Goal: Feedback & Contribution: Leave review/rating

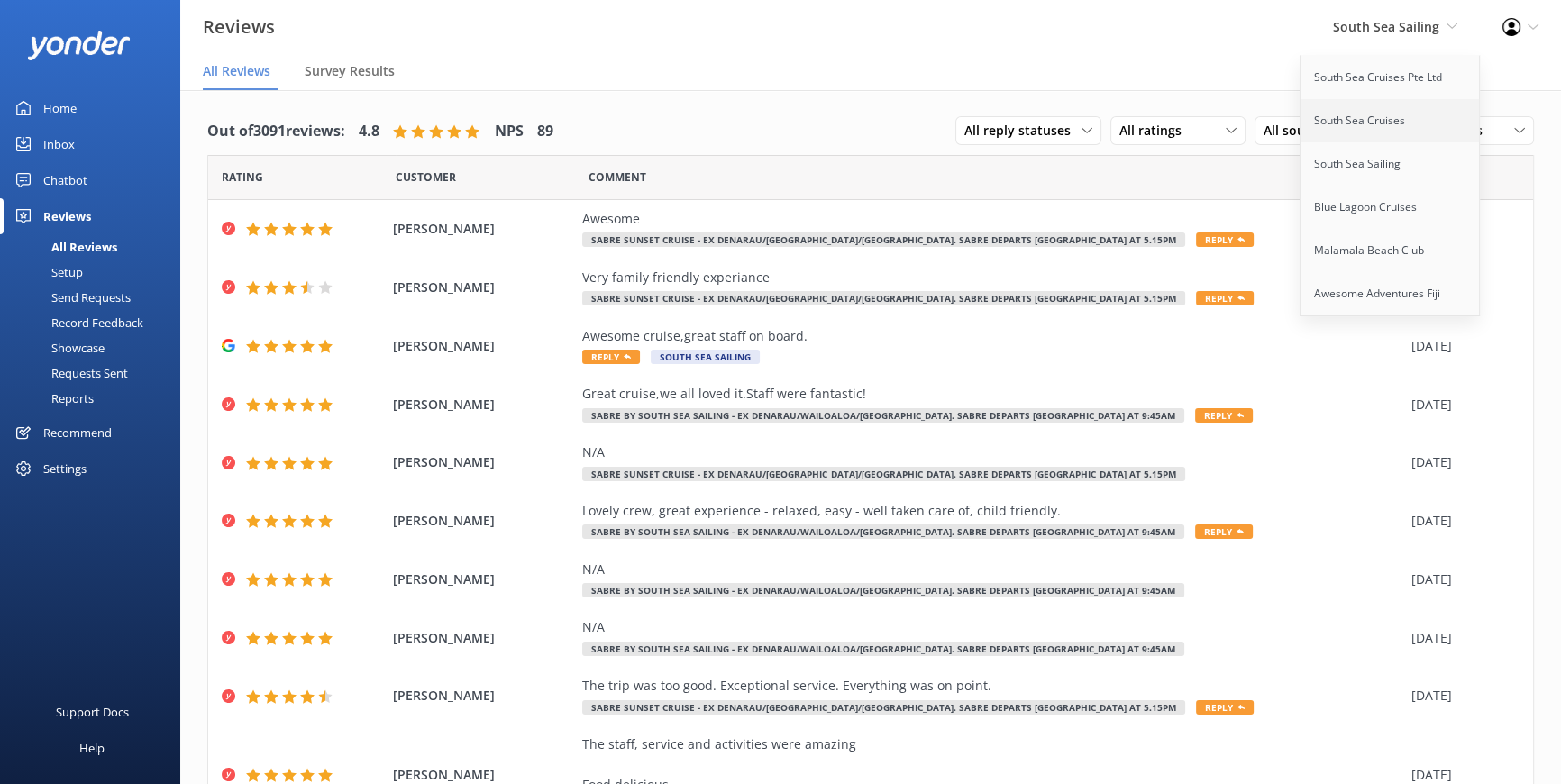
click at [1378, 110] on link "South Sea Cruises" at bounding box center [1390, 120] width 180 height 43
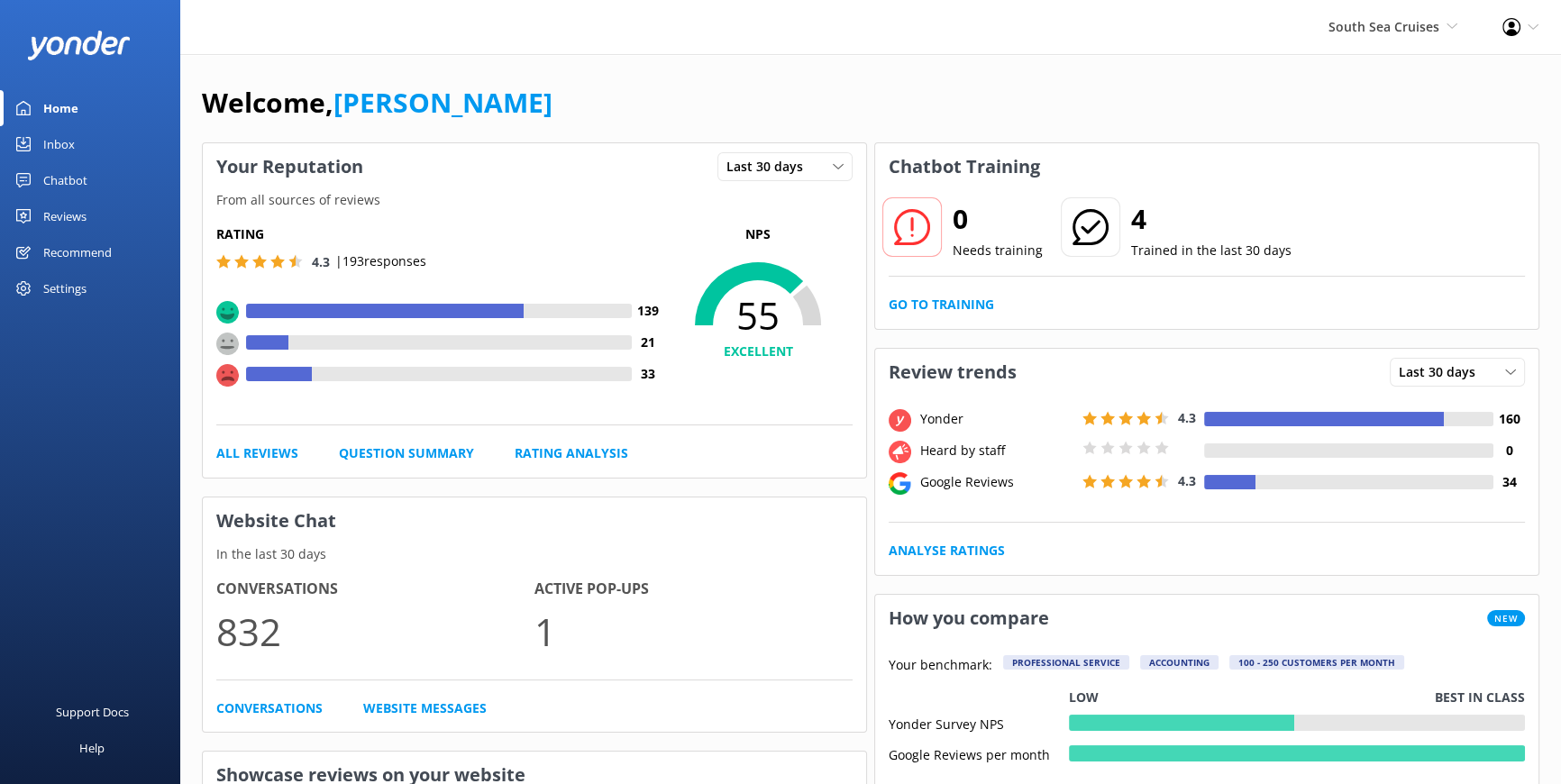
click at [71, 216] on div "Reviews" at bounding box center [65, 216] width 43 height 36
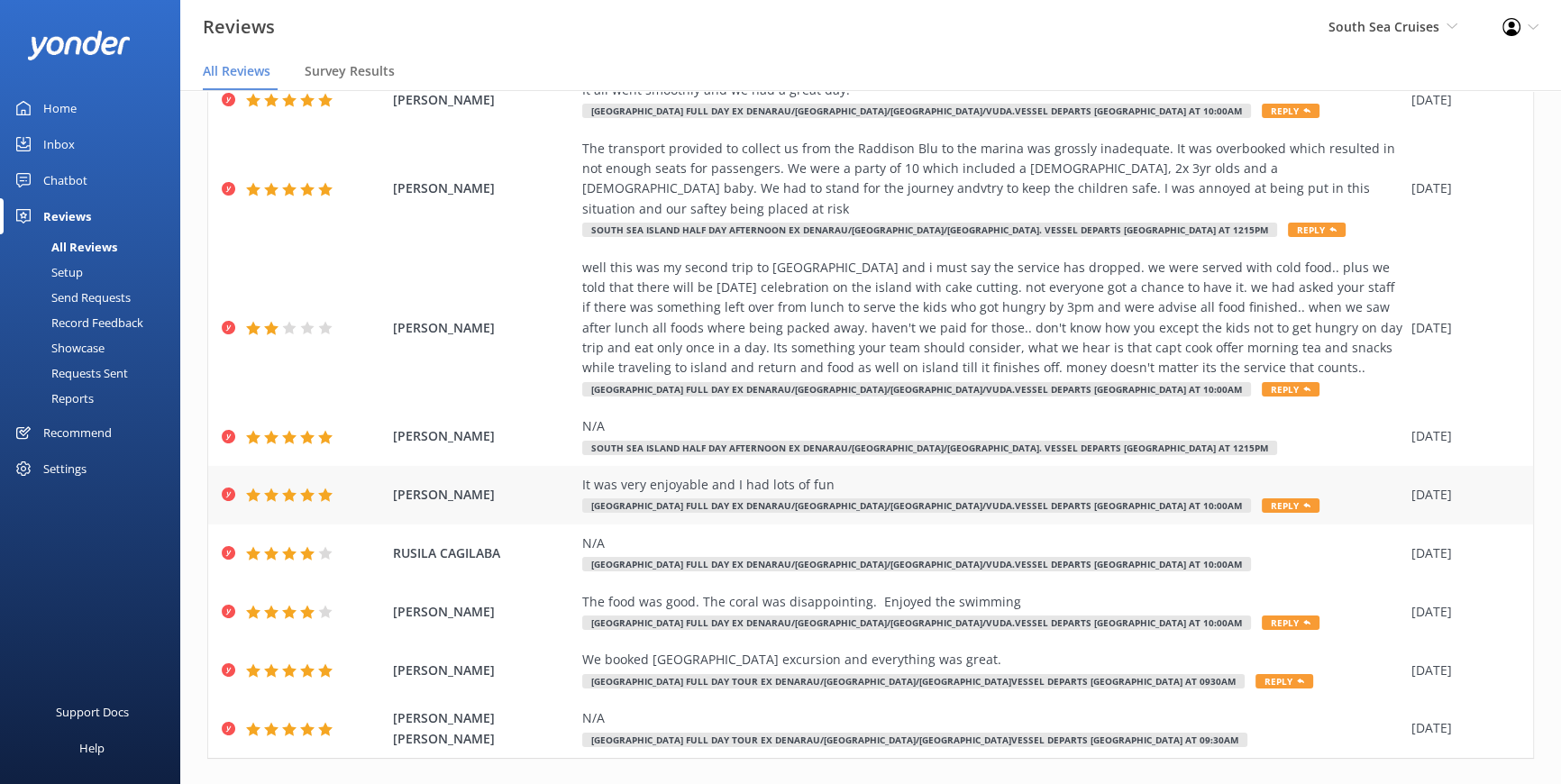
scroll to position [200, 0]
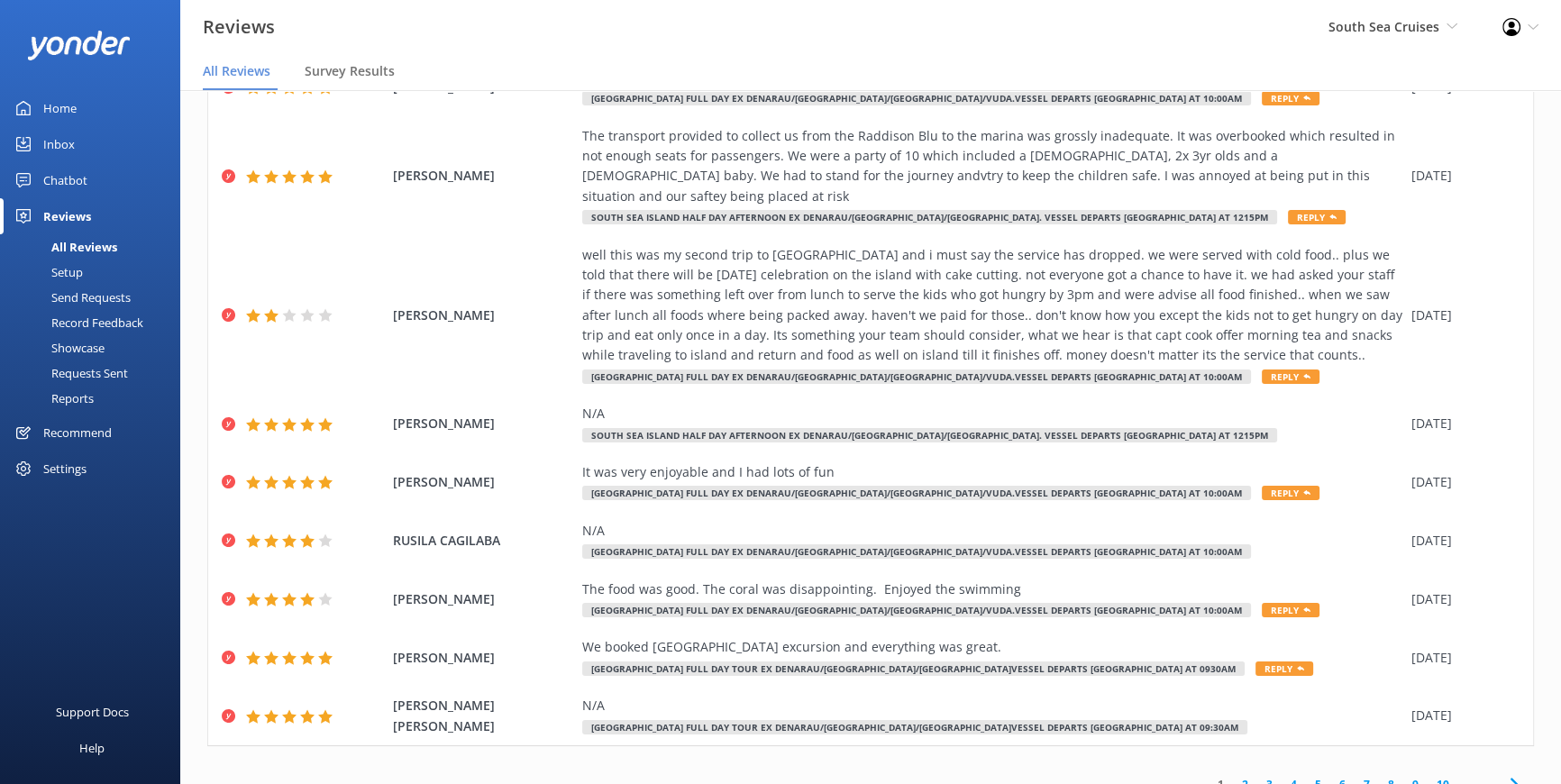
click at [1240, 776] on link "2" at bounding box center [1245, 784] width 24 height 17
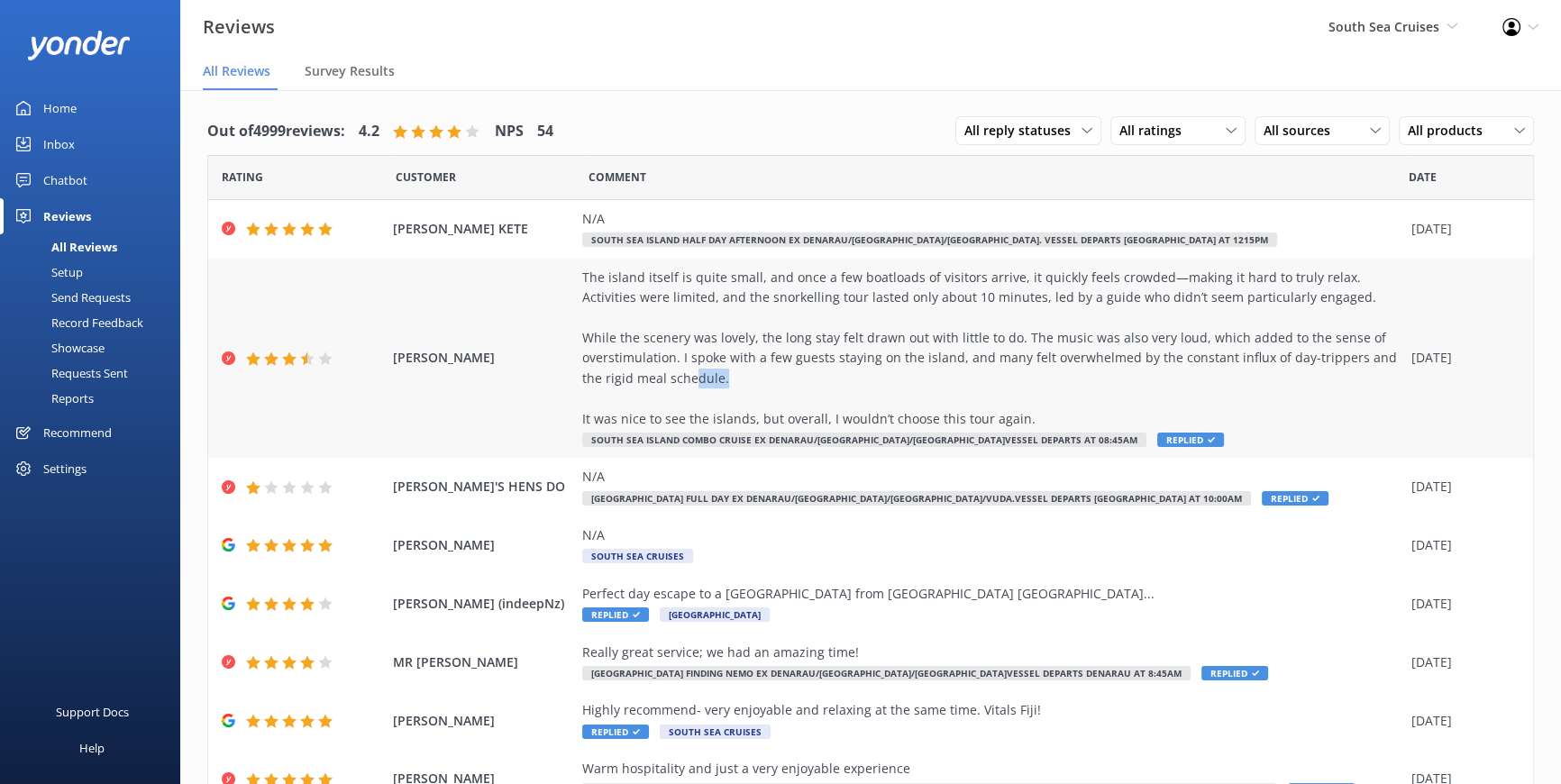
drag, startPoint x: 711, startPoint y: 378, endPoint x: 659, endPoint y: 377, distance: 52.0
click at [659, 377] on div "The island itself is quite small, and once a few boatloads of visitors arrive, …" at bounding box center [991, 347] width 820 height 161
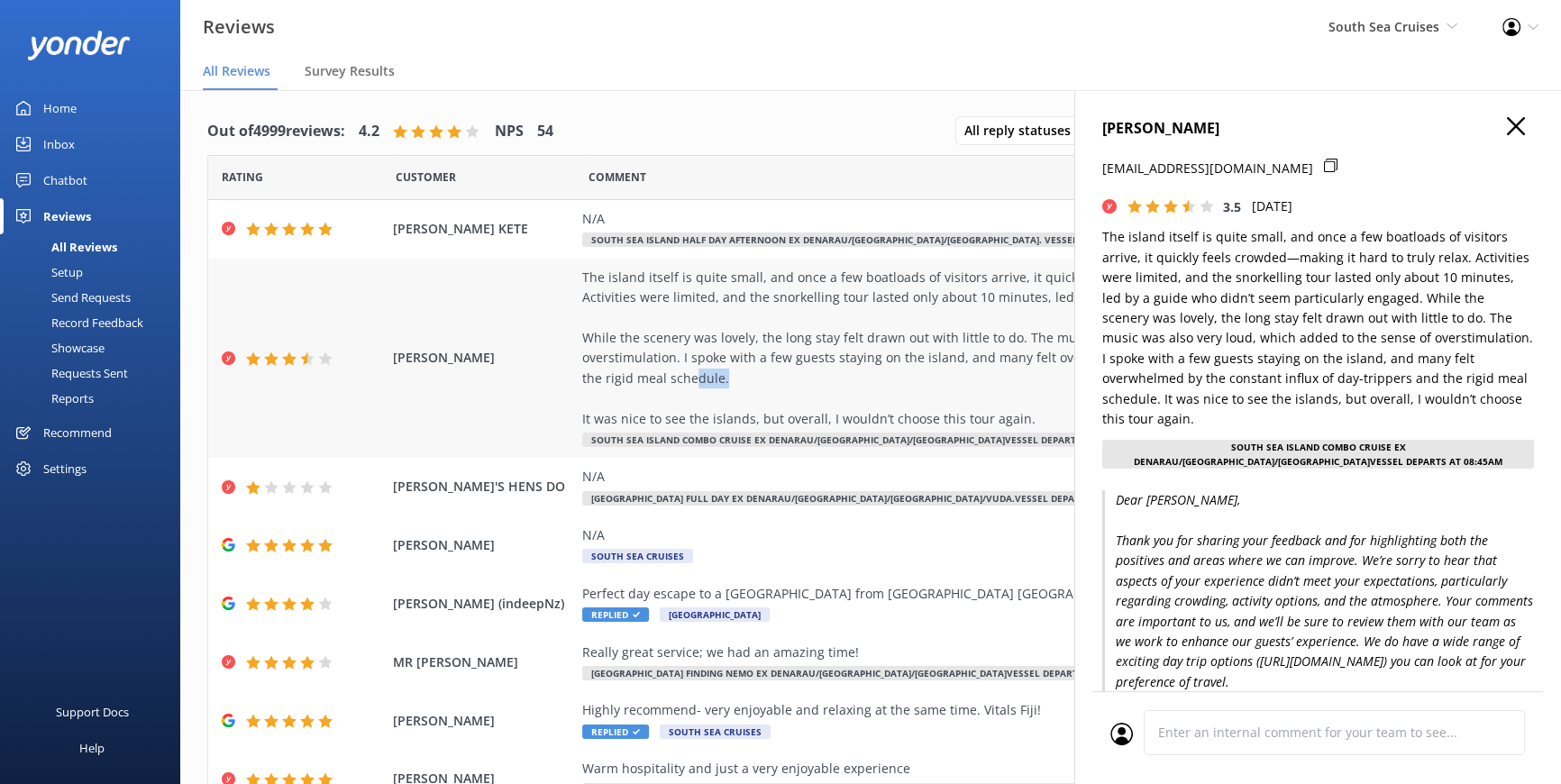
drag, startPoint x: 662, startPoint y: 377, endPoint x: 805, endPoint y: 386, distance: 143.3
click at [805, 386] on div "The island itself is quite small, and once a few boatloads of visitors arrive, …" at bounding box center [991, 347] width 820 height 161
click at [1520, 132] on h4 "[PERSON_NAME]" at bounding box center [1318, 128] width 431 height 24
click at [1506, 120] on icon "button" at bounding box center [1515, 125] width 18 height 18
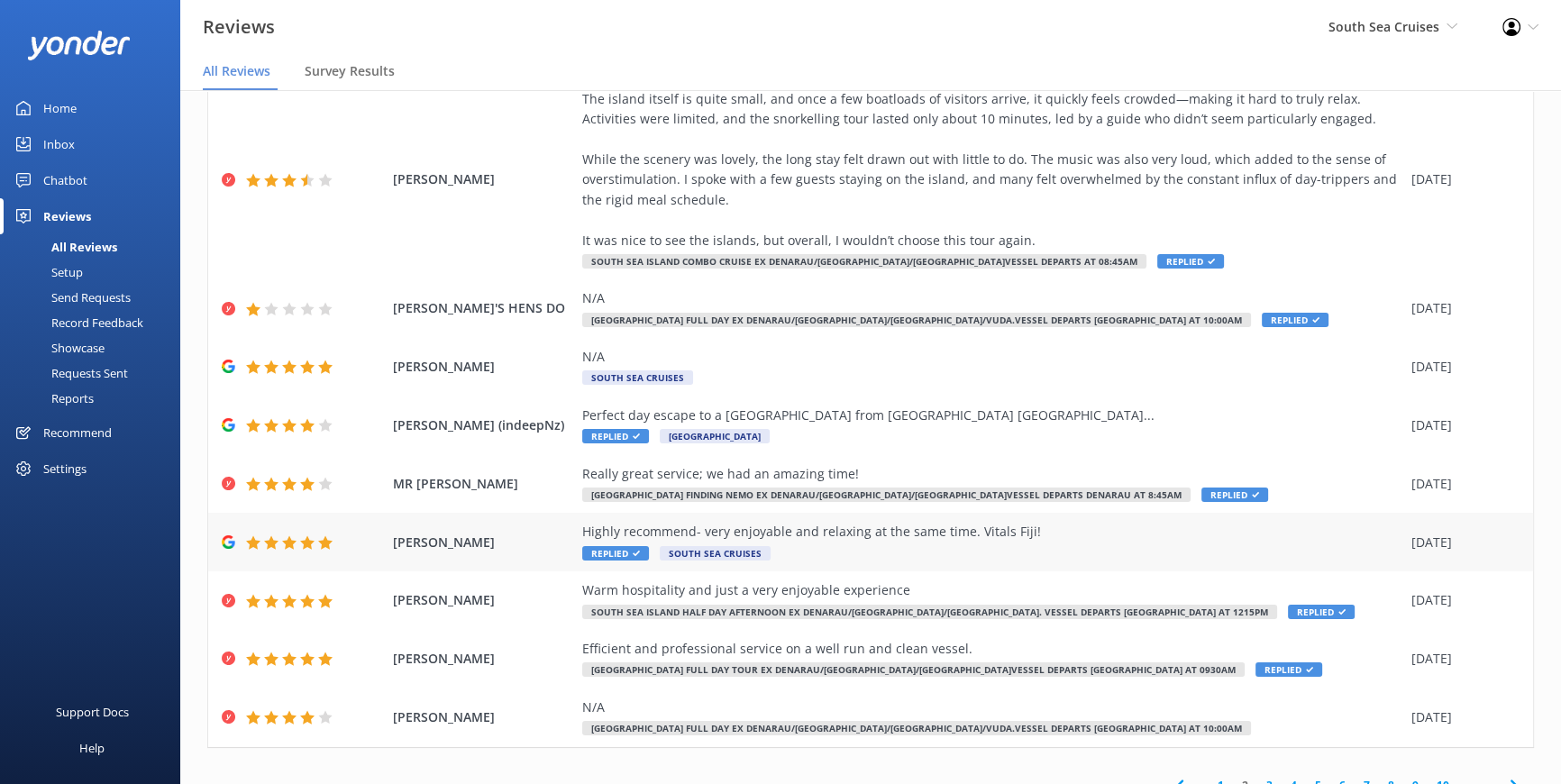
scroll to position [200, 0]
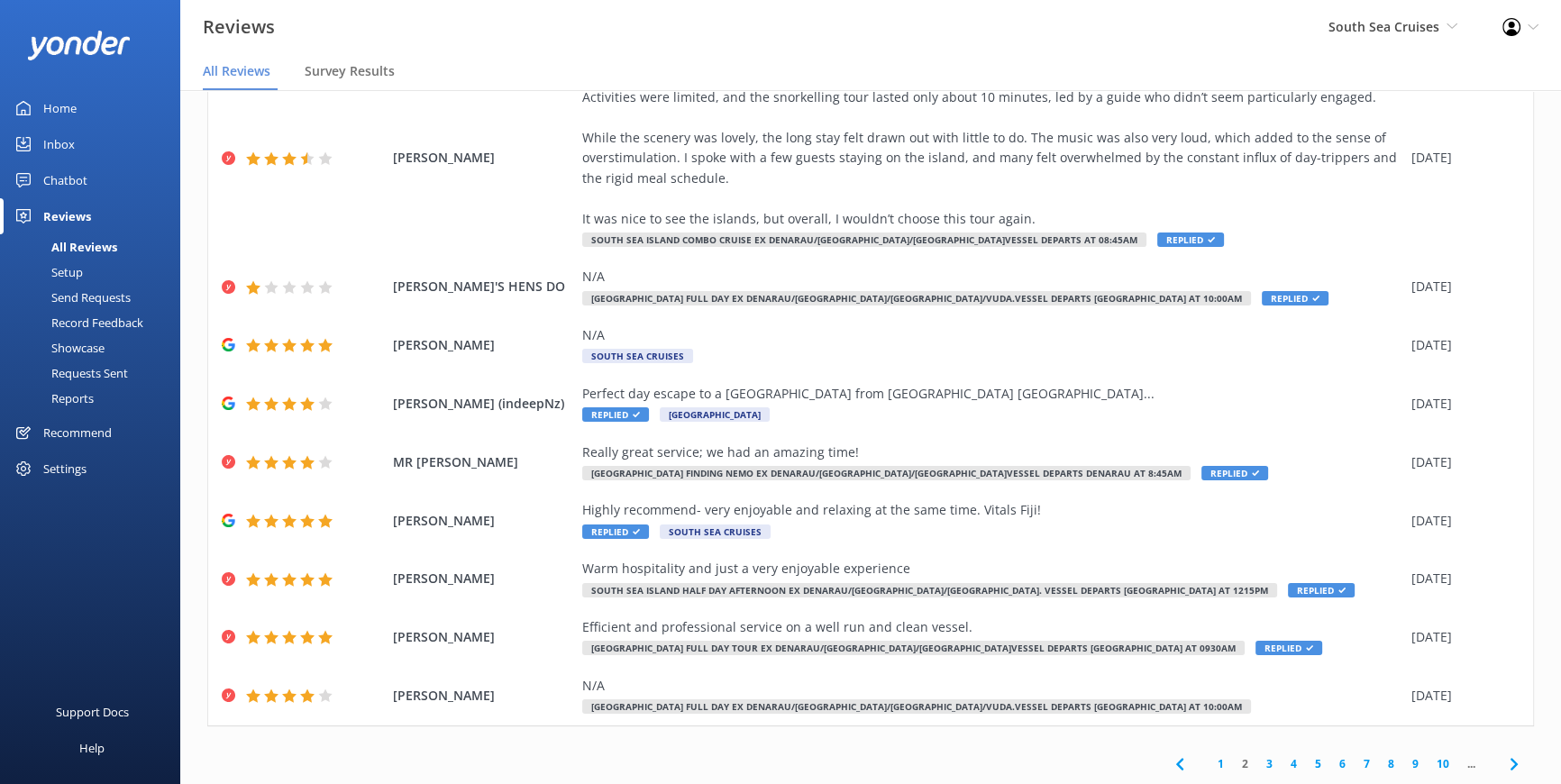
click at [1258, 762] on link "3" at bounding box center [1269, 763] width 24 height 17
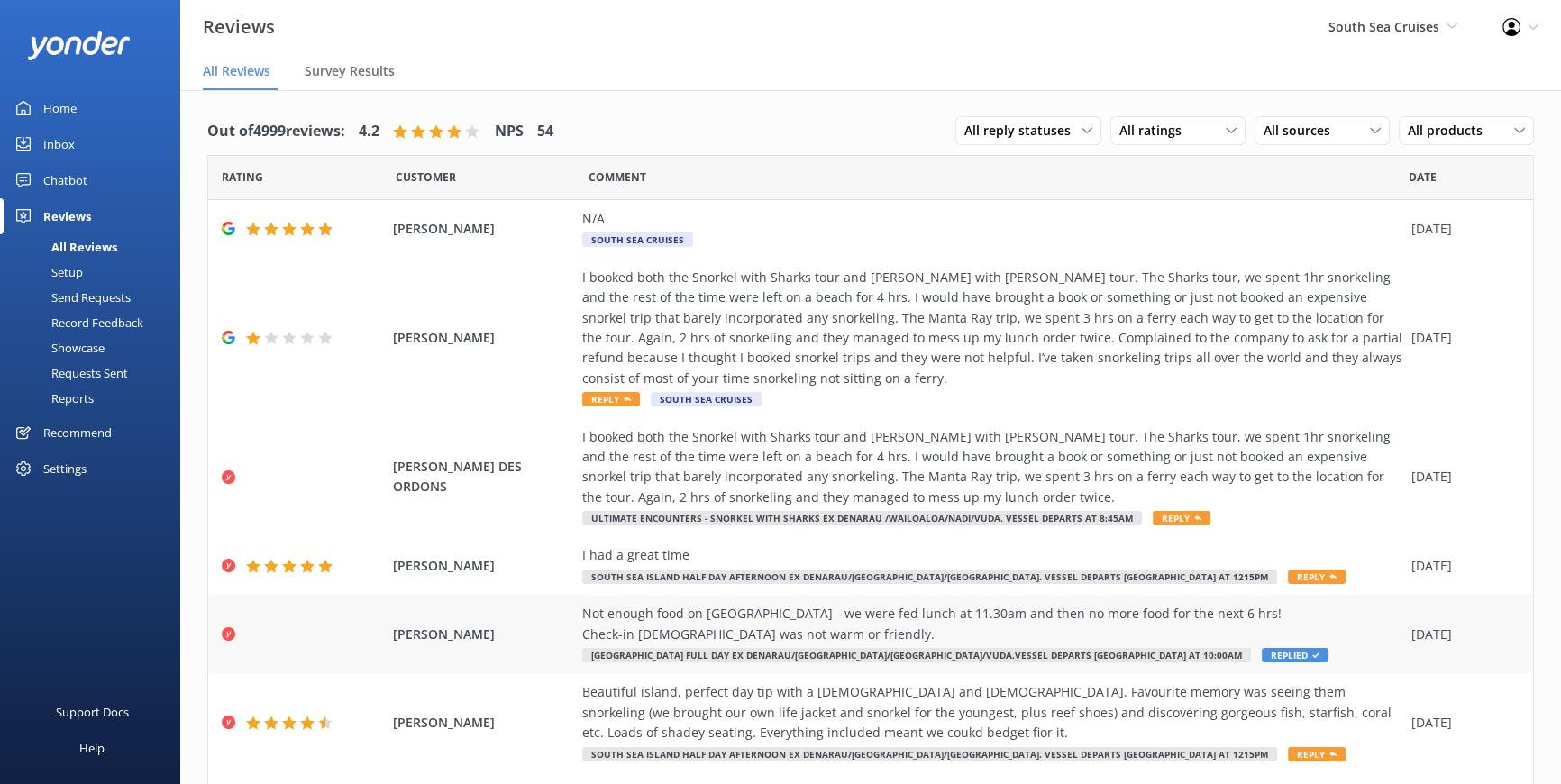
scroll to position [81, 0]
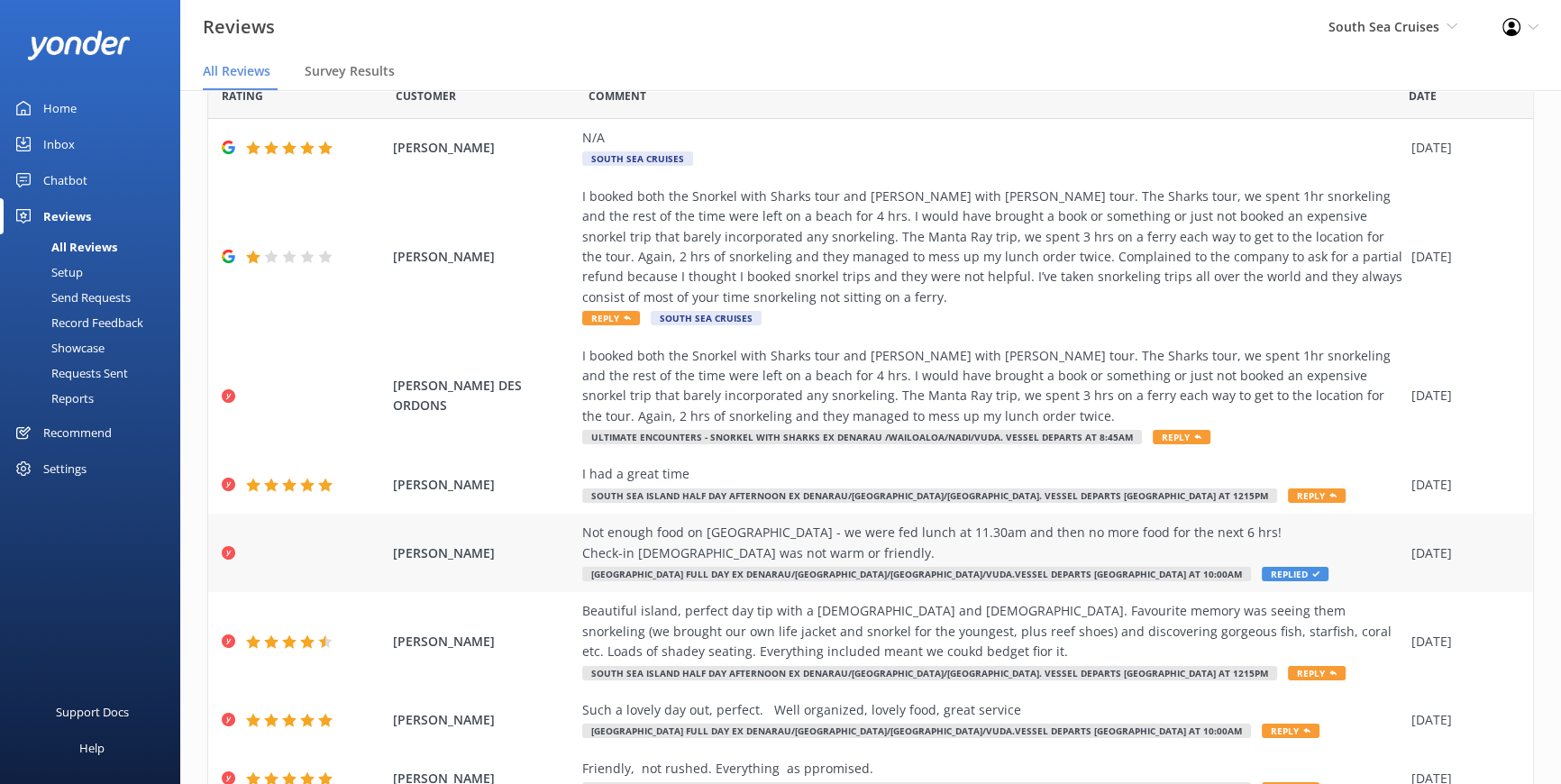
click at [998, 545] on div "Not enough food on [GEOGRAPHIC_DATA] - we were fed lunch at 11.30am and then no…" at bounding box center [991, 542] width 820 height 40
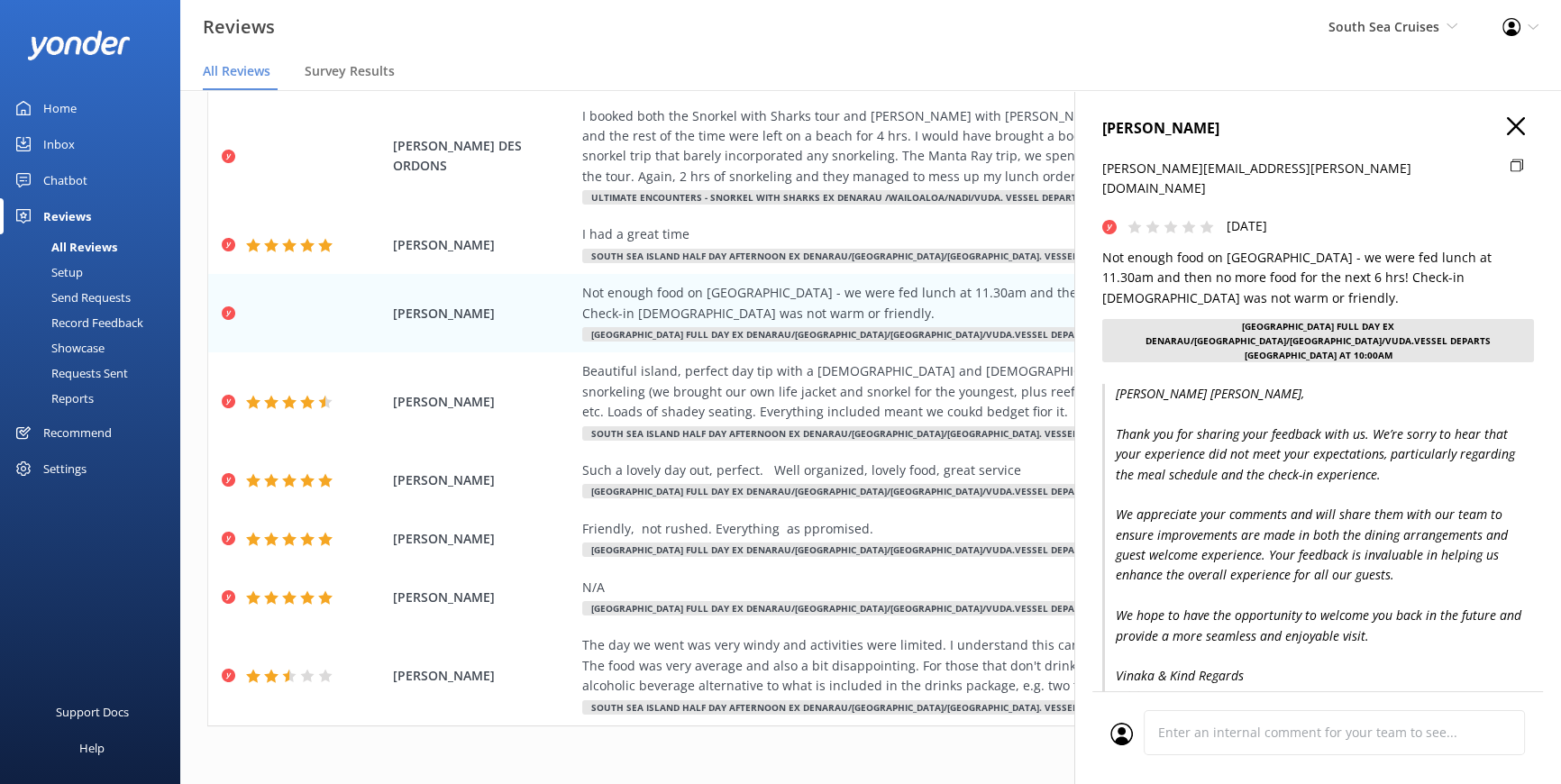
scroll to position [322, 0]
click at [1508, 120] on use "button" at bounding box center [1515, 125] width 18 height 18
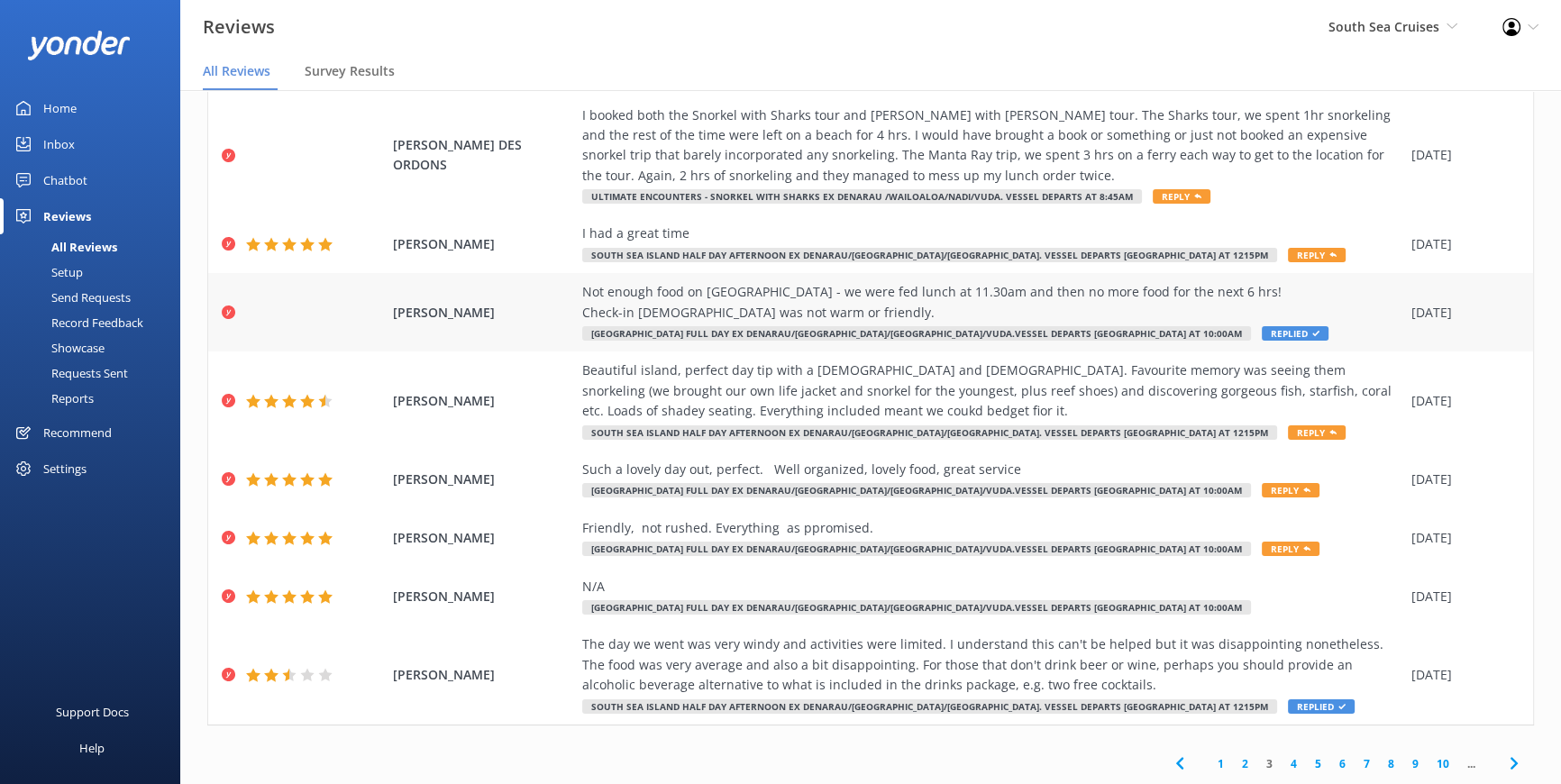
click at [1262, 326] on span "Replied" at bounding box center [1295, 332] width 67 height 14
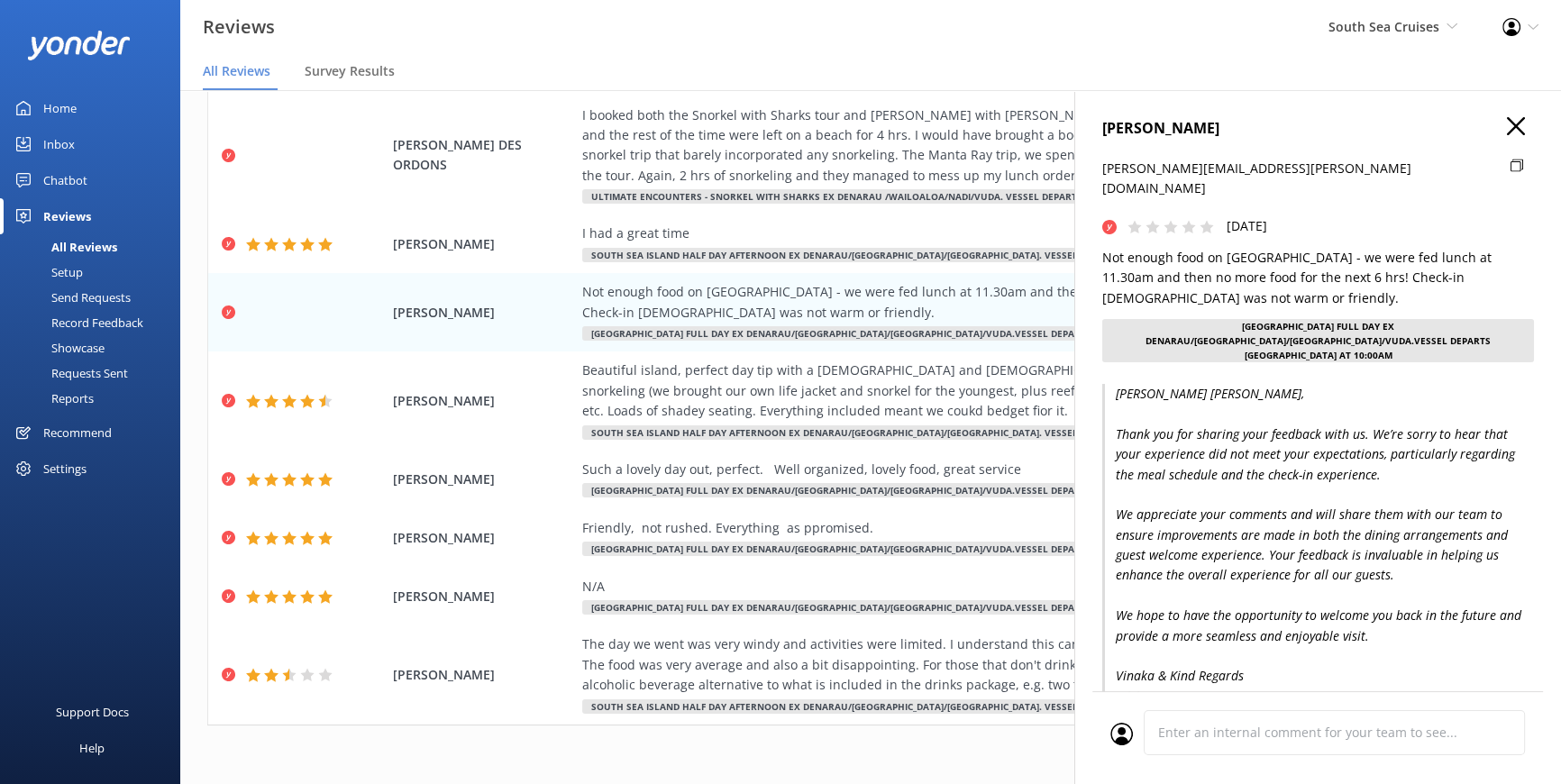
click at [1298, 319] on div "[GEOGRAPHIC_DATA] Full Day ex Denarau/[GEOGRAPHIC_DATA]/[GEOGRAPHIC_DATA]/Vuda.…" at bounding box center [1318, 341] width 431 height 43
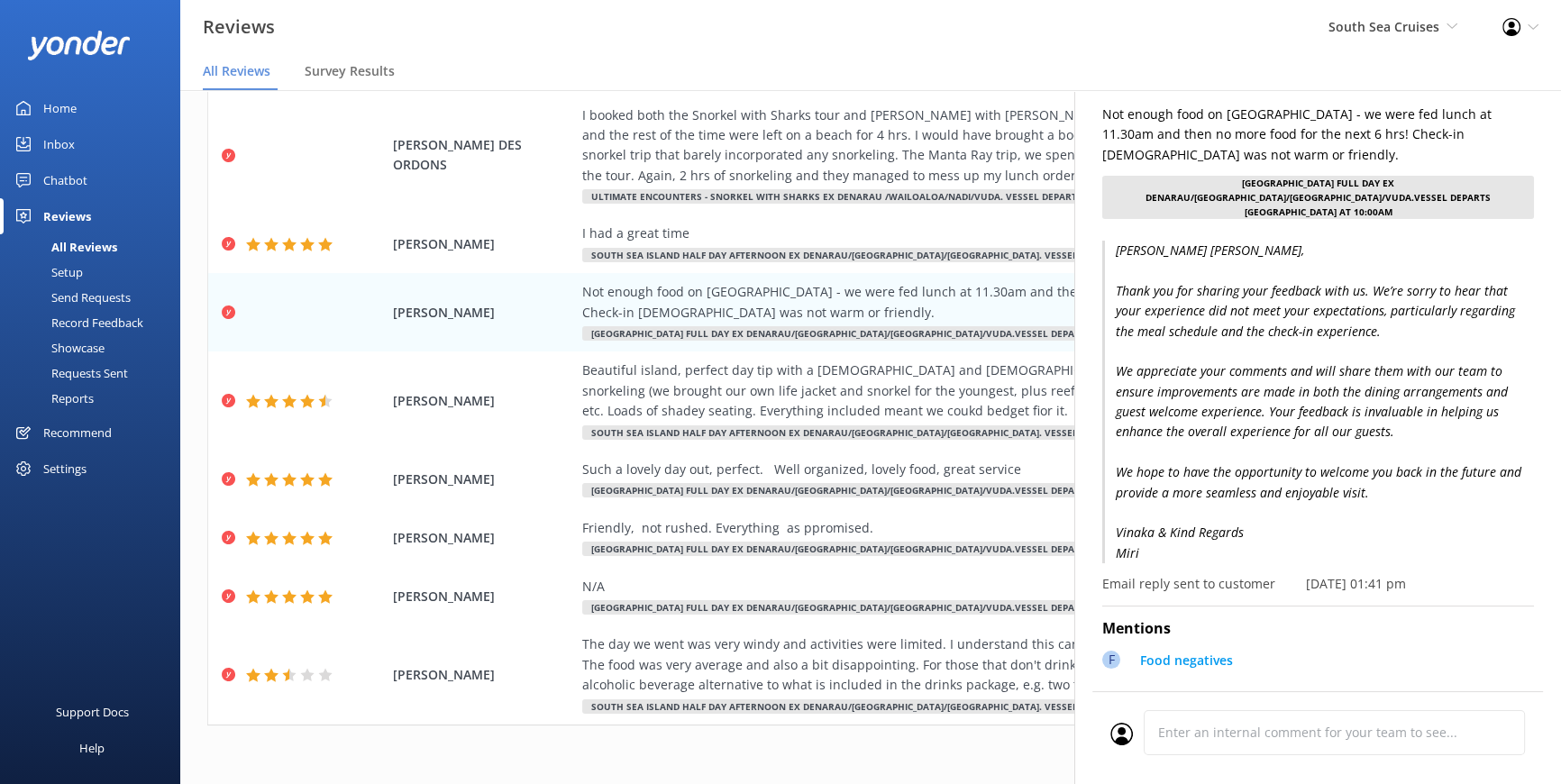
scroll to position [163, 0]
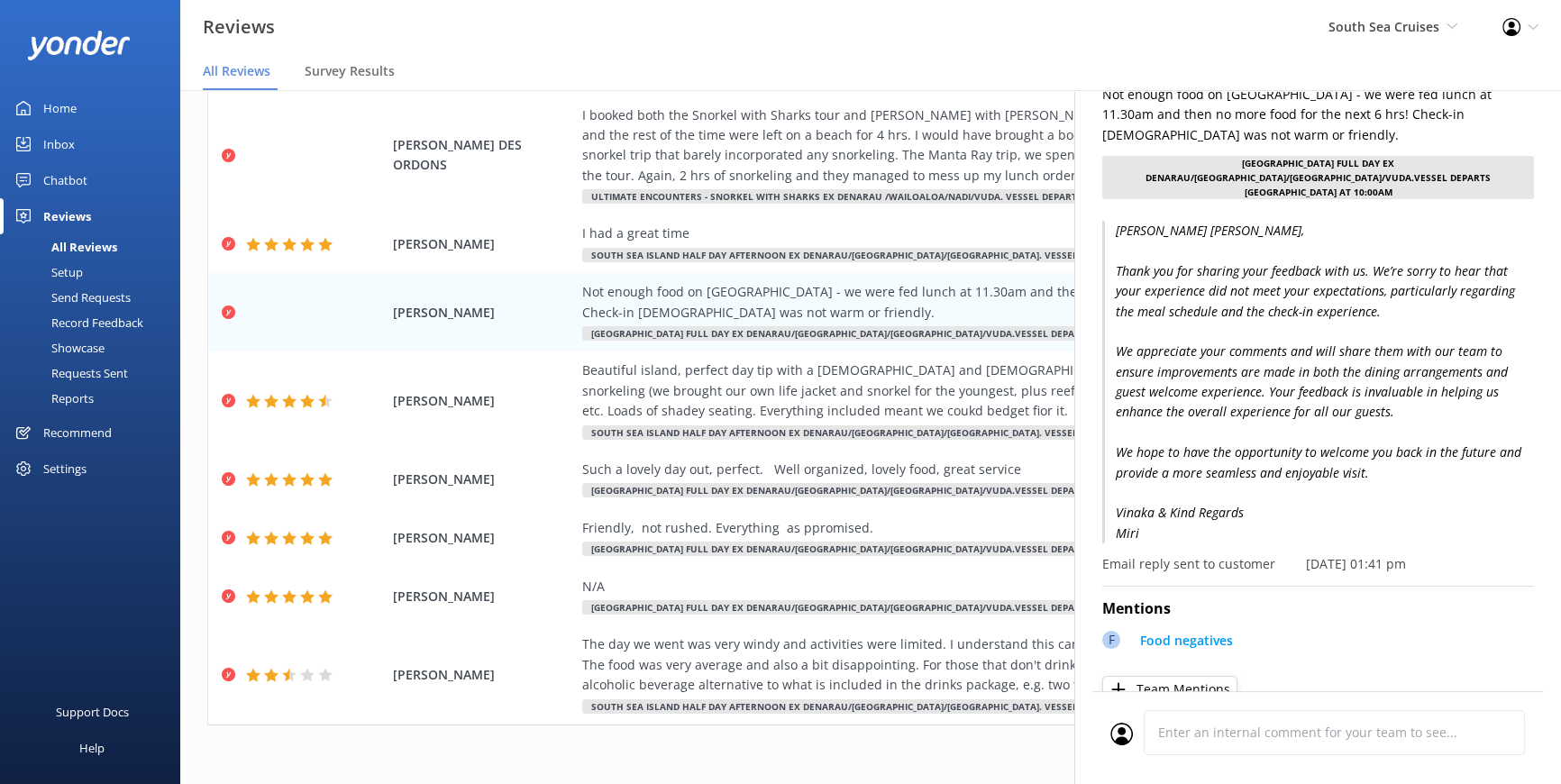
click at [1188, 354] on p "[PERSON_NAME] [PERSON_NAME], Thank you for sharing your feedback with us. We’re…" at bounding box center [1318, 381] width 431 height 323
click at [1160, 507] on p "[PERSON_NAME] [PERSON_NAME], Thank you for sharing your feedback with us. We’re…" at bounding box center [1318, 381] width 431 height 323
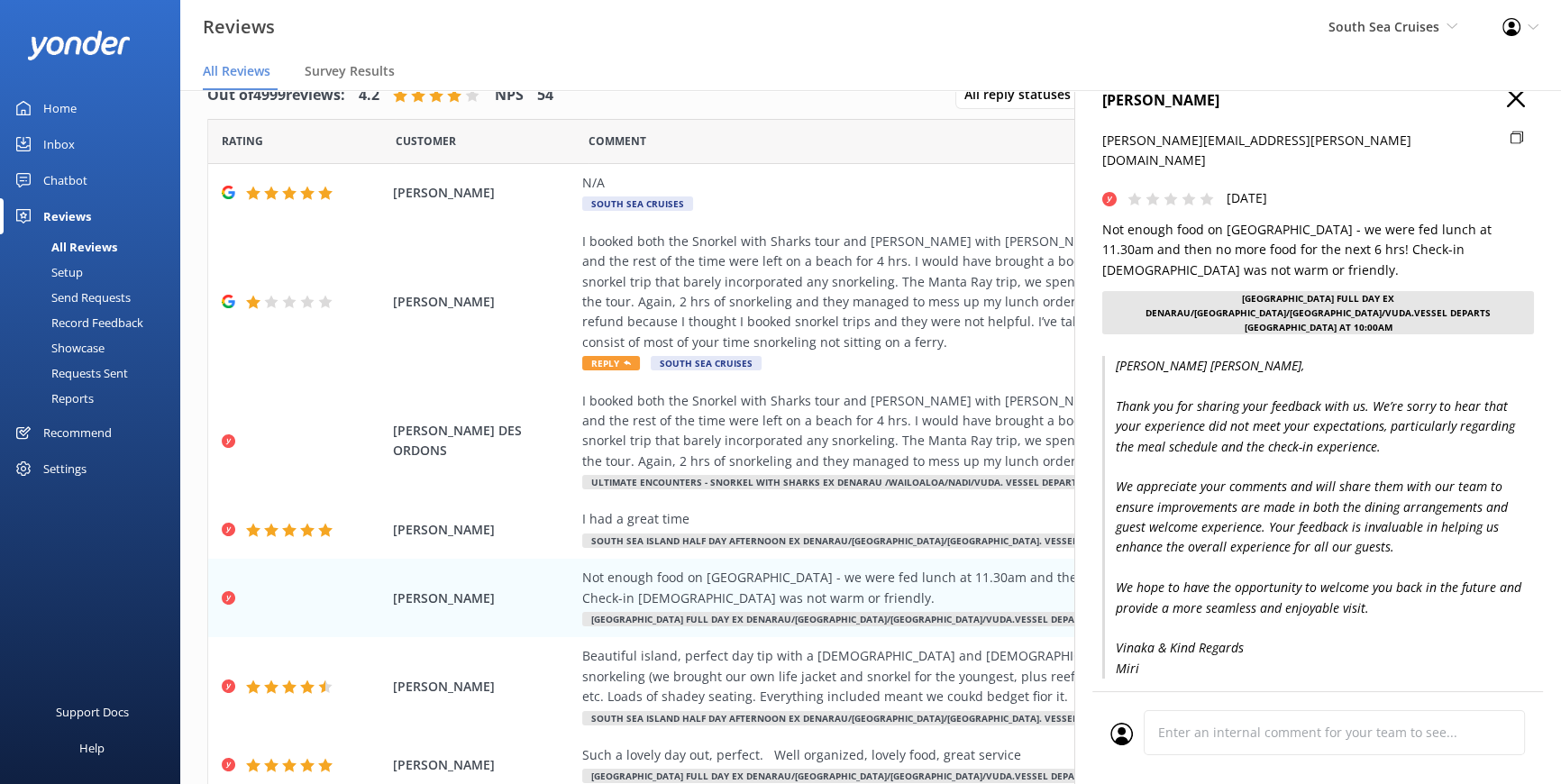
scroll to position [0, 0]
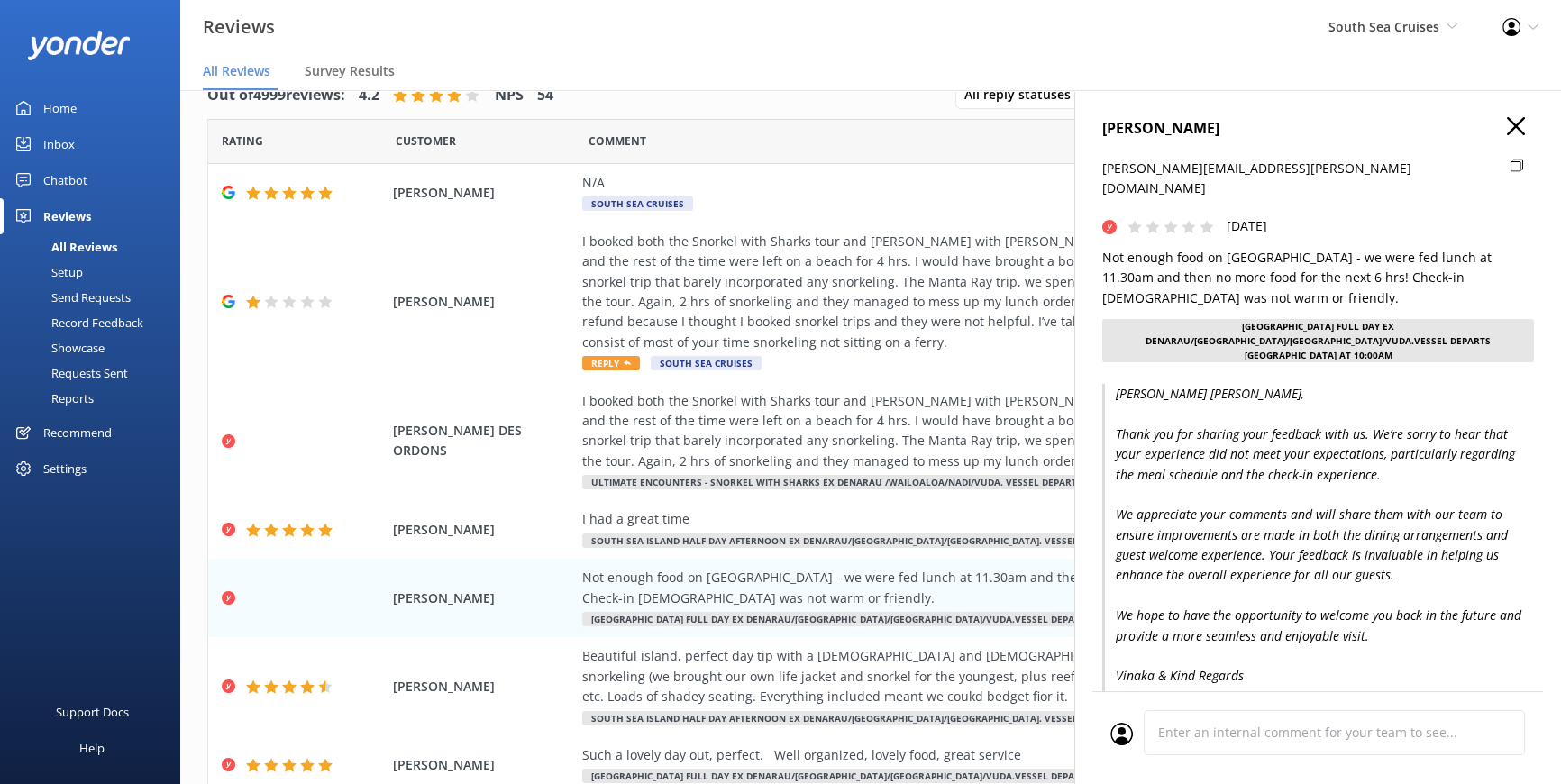
click at [1510, 162] on div at bounding box center [1521, 187] width 24 height 58
click at [1510, 162] on use at bounding box center [1516, 164] width 12 height 10
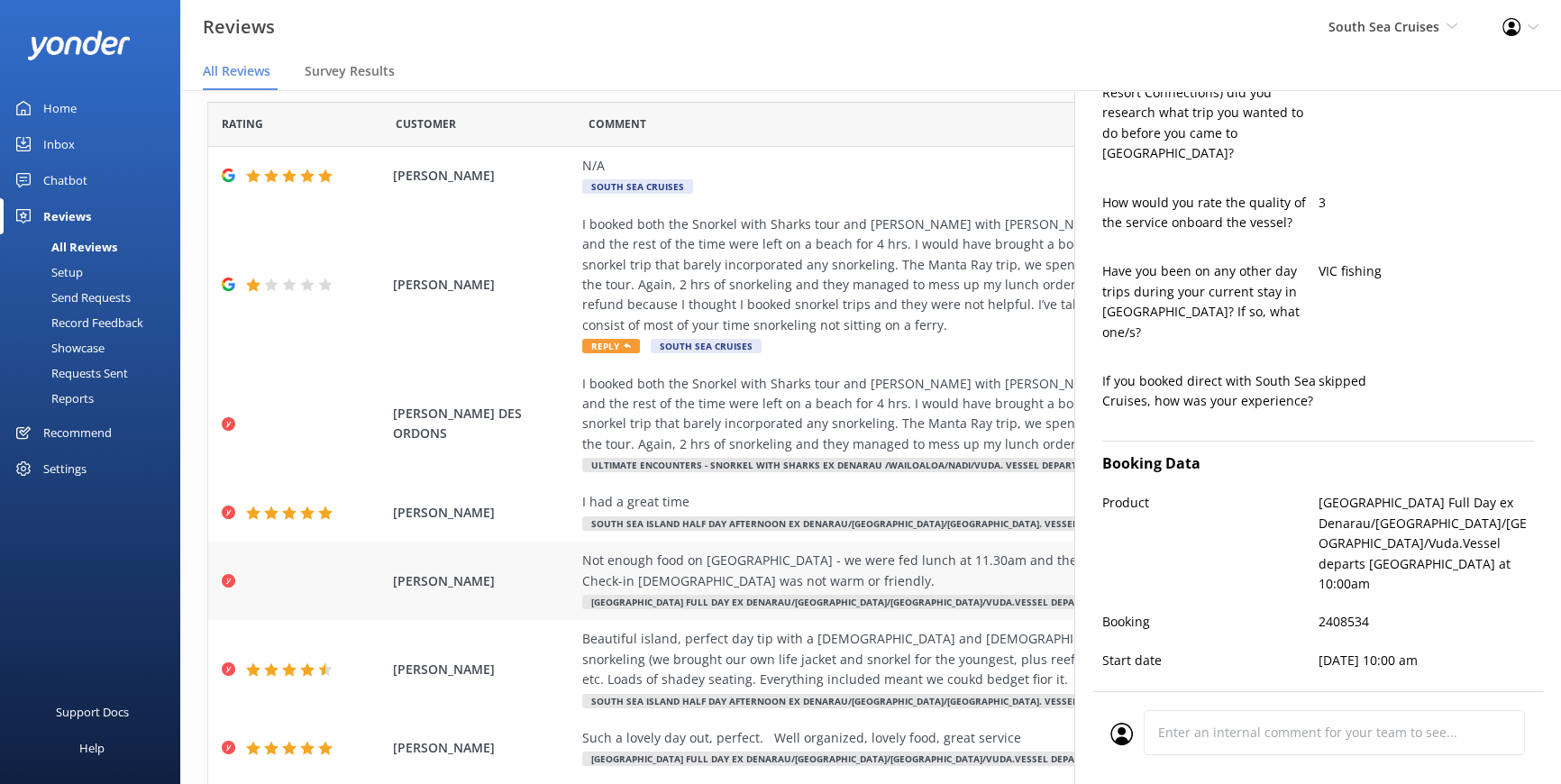
scroll to position [81, 0]
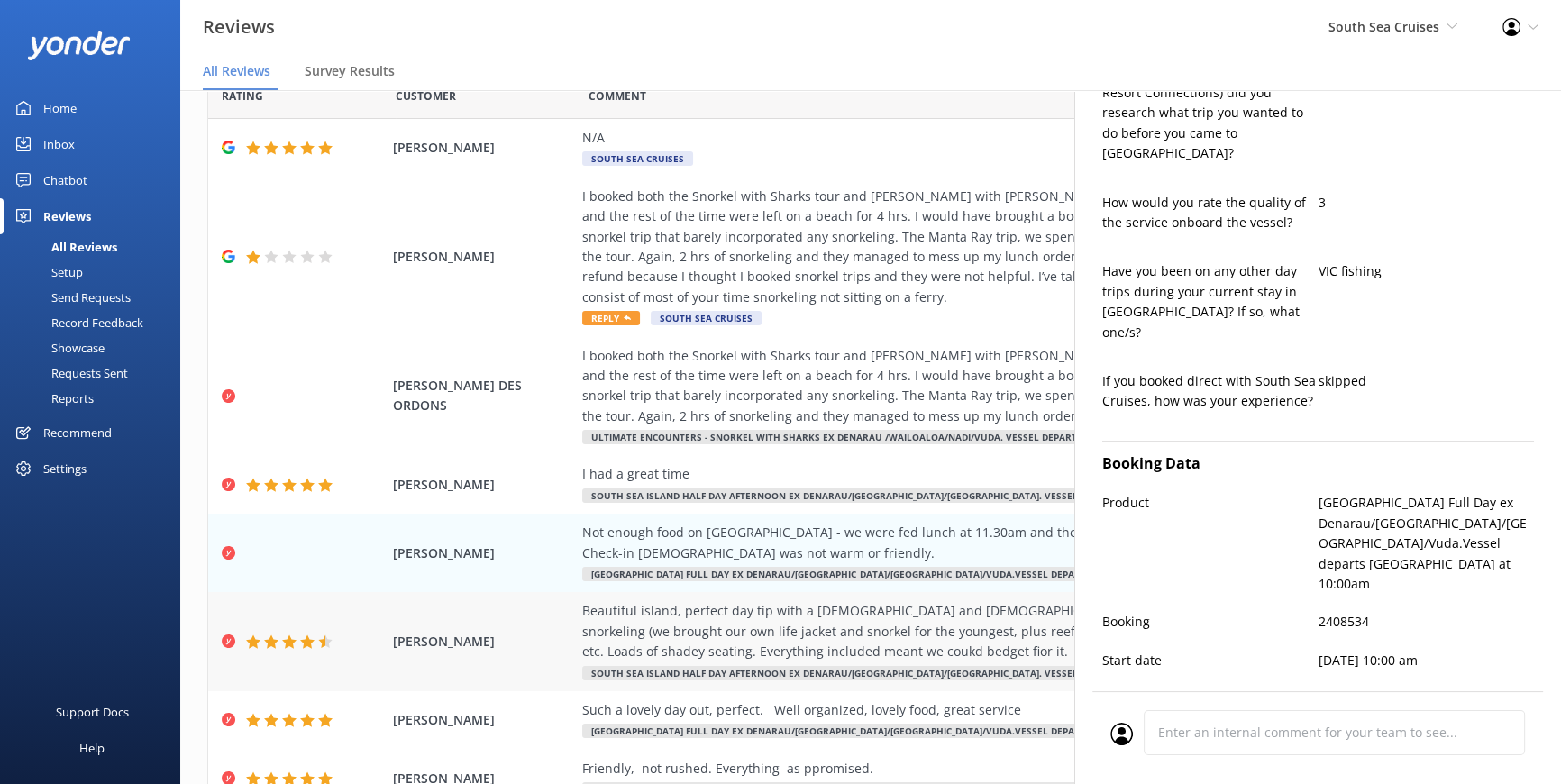
click at [946, 641] on div "Beautiful island, perfect day tip with a [DEMOGRAPHIC_DATA] and [DEMOGRAPHIC_DA…" at bounding box center [991, 631] width 820 height 60
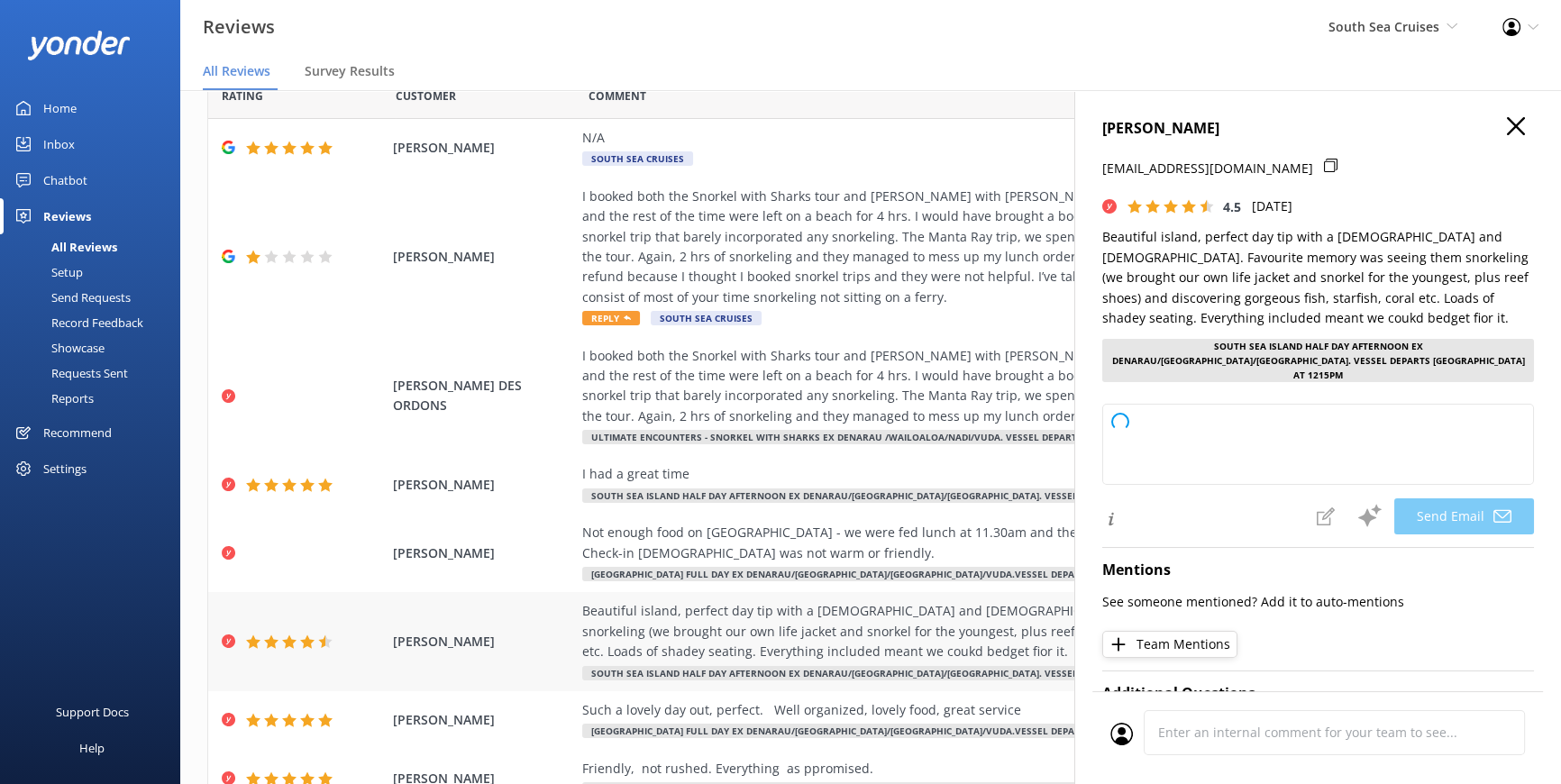
scroll to position [163, 0]
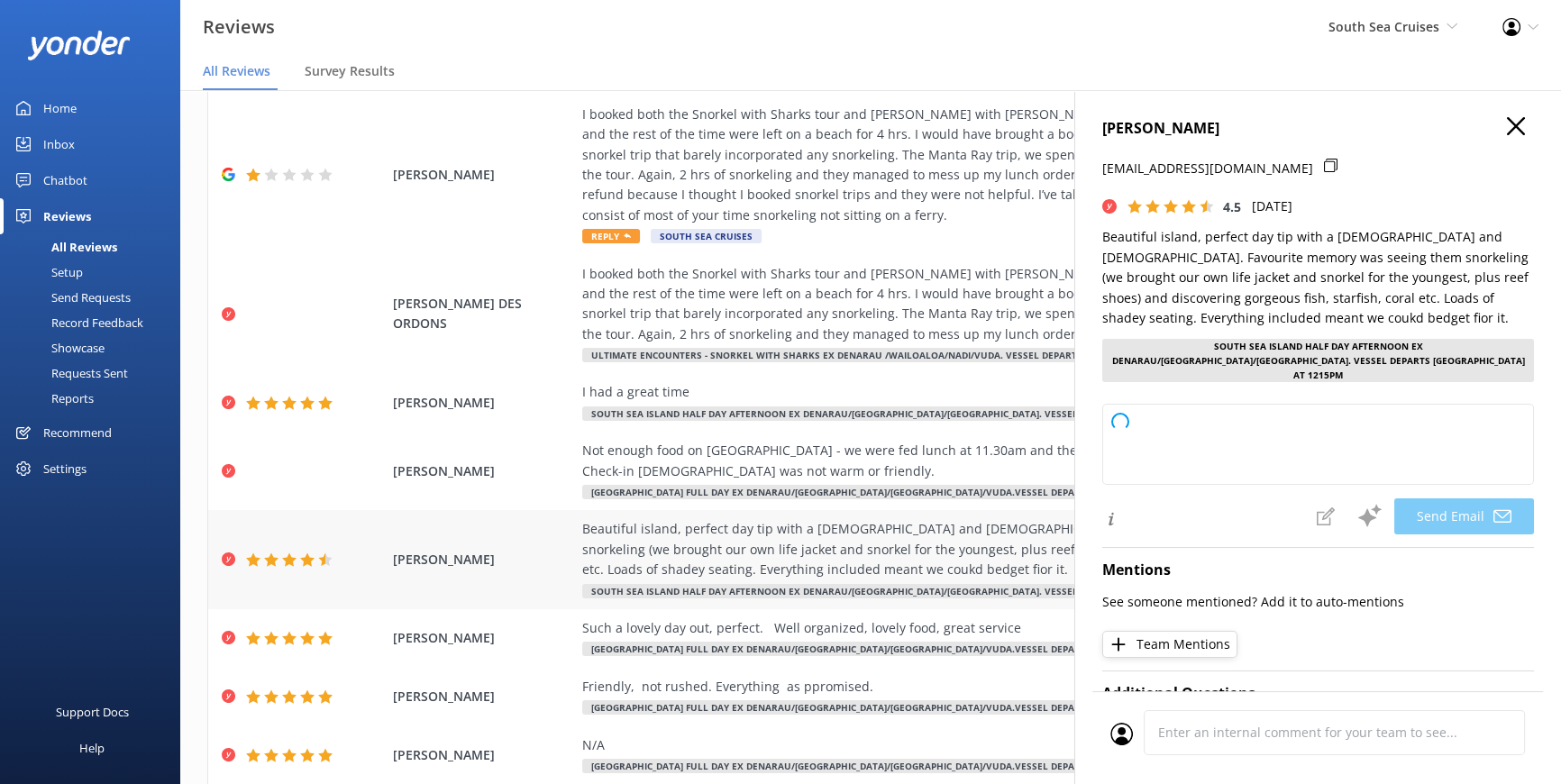
type textarea "Thank you so much for your wonderful review, [PERSON_NAME]! We're delighted to …"
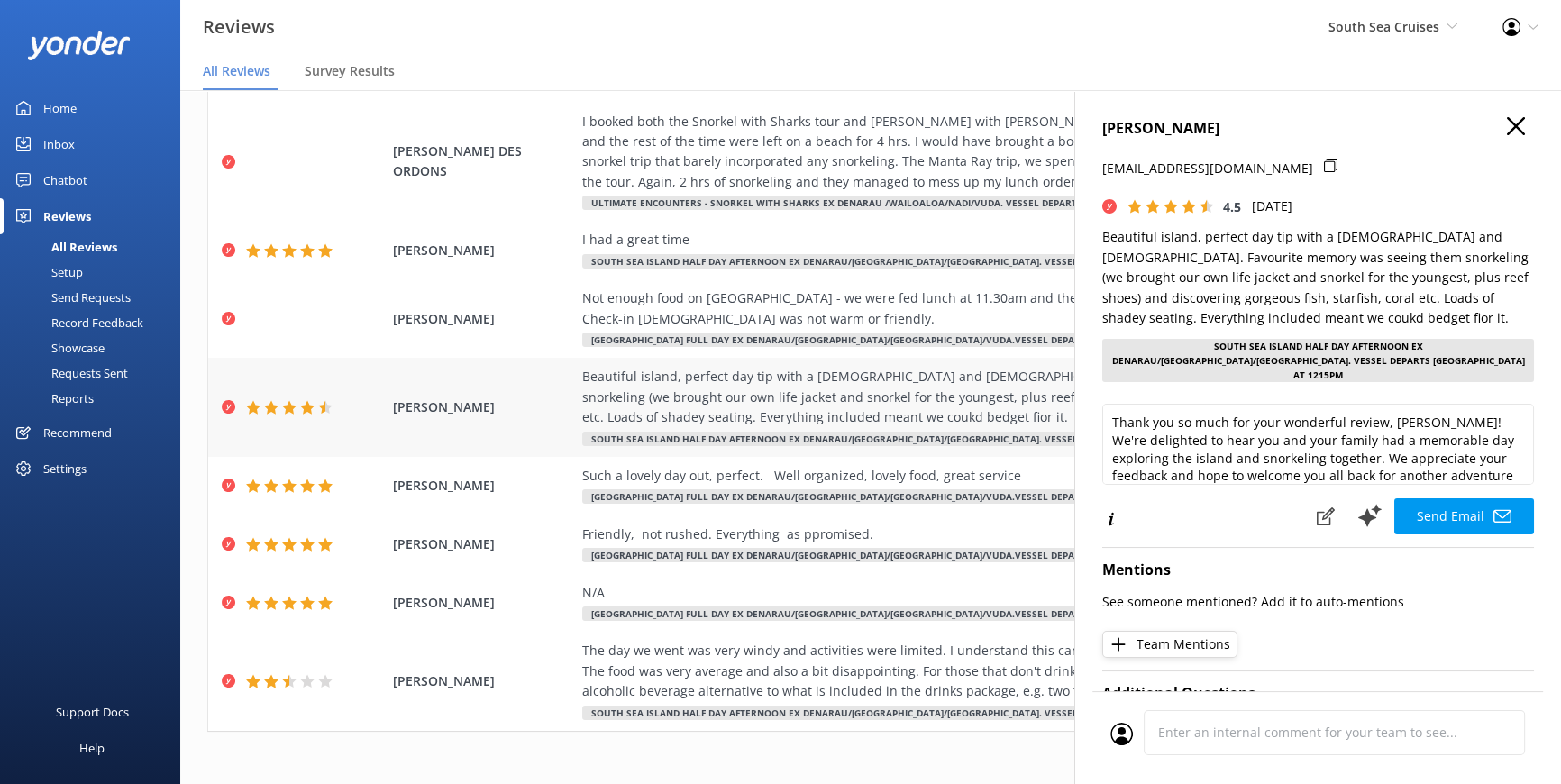
scroll to position [322, 0]
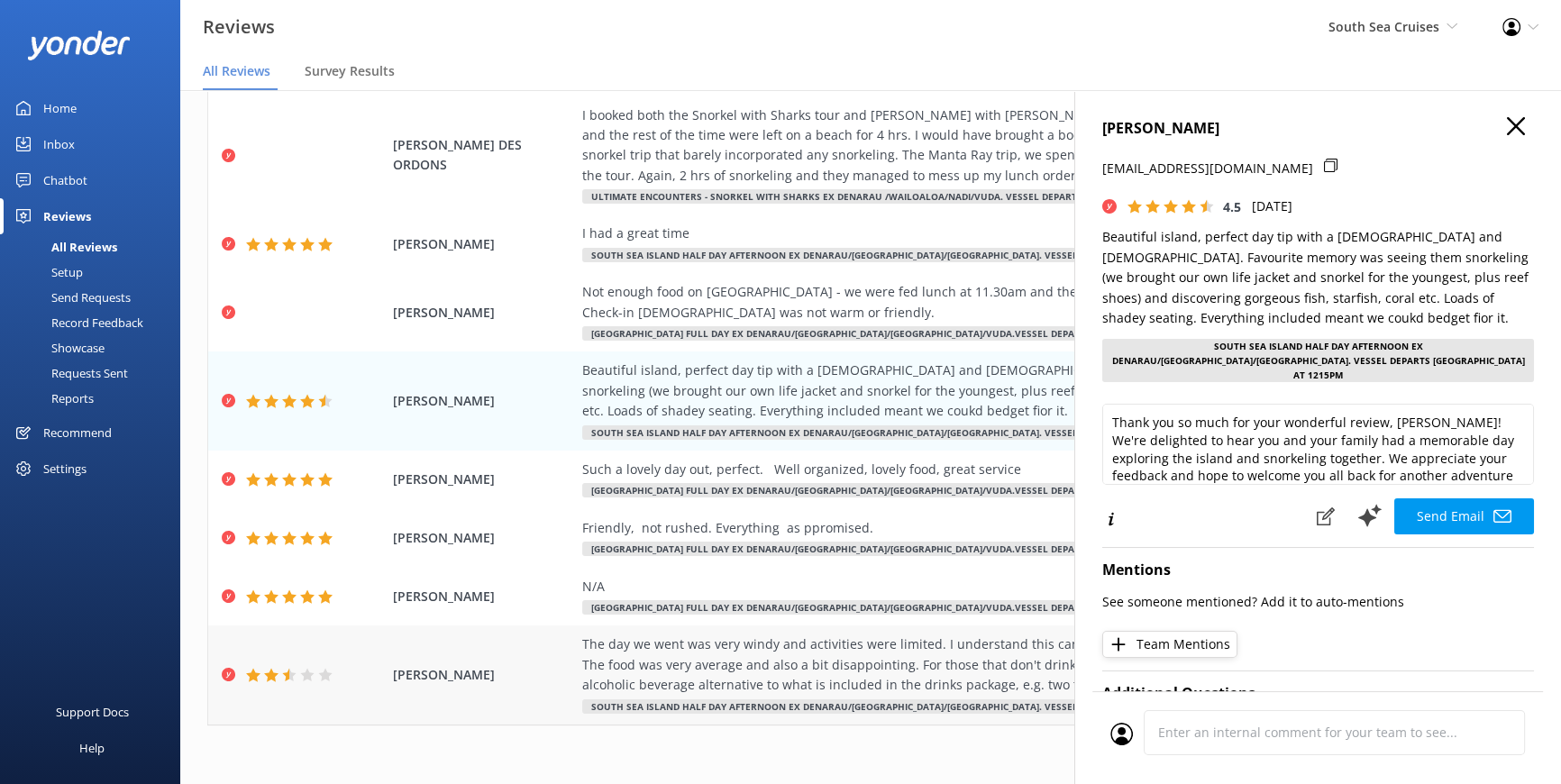
click at [911, 669] on div "The day we went was very windy and activities were limited. I understand this c…" at bounding box center [991, 664] width 820 height 60
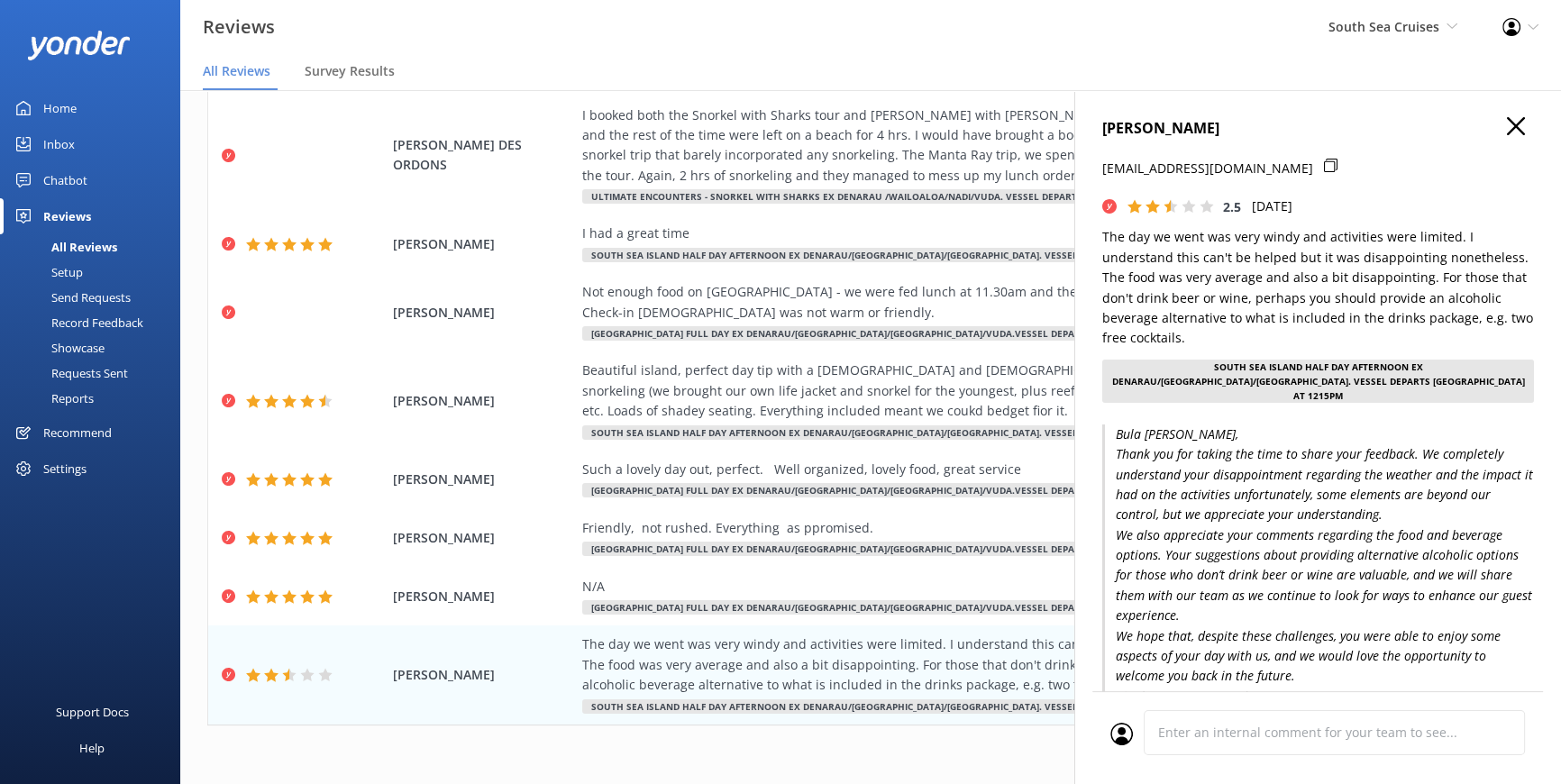
click at [1506, 120] on icon "button" at bounding box center [1515, 125] width 18 height 18
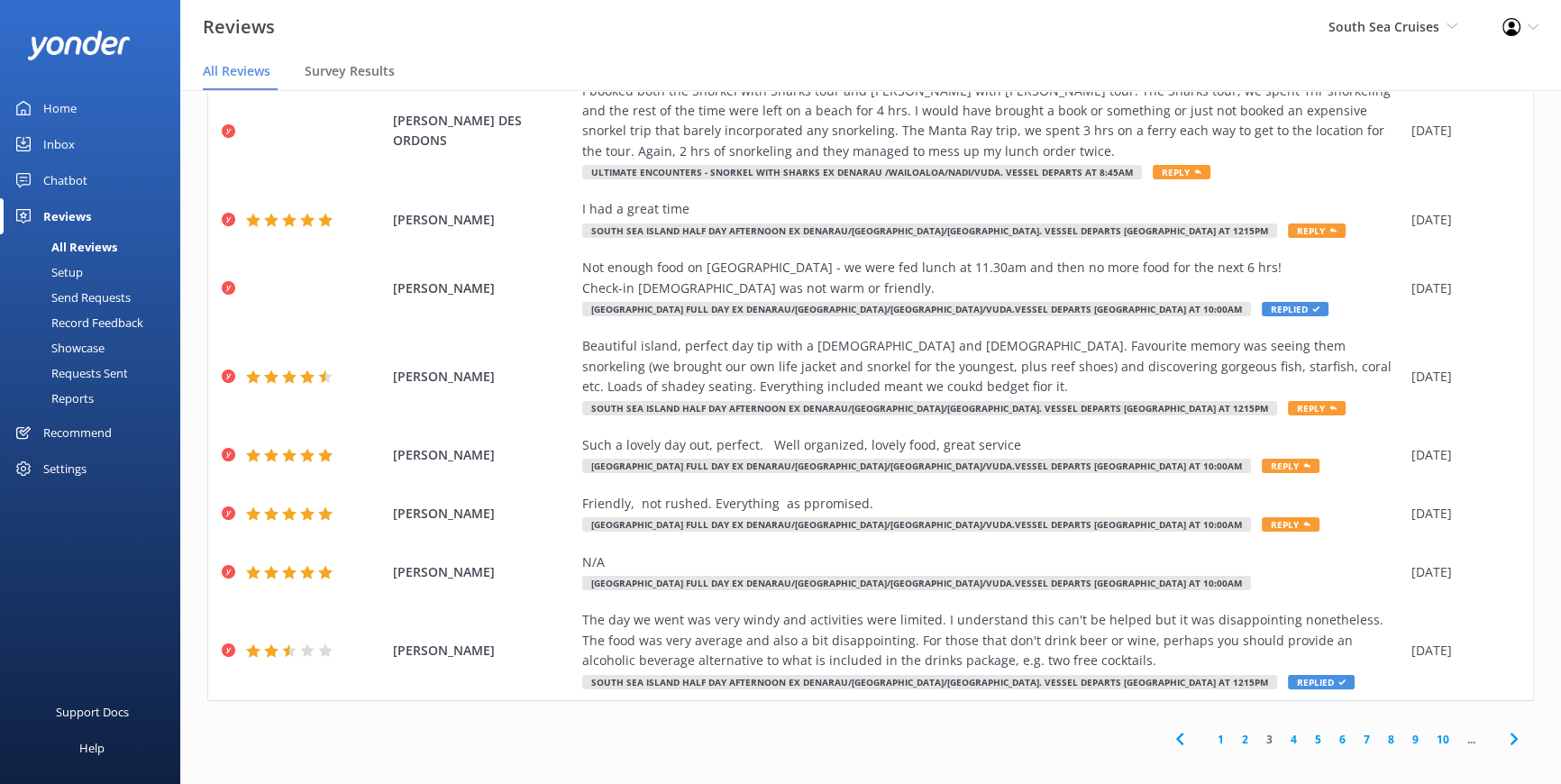
scroll to position [36, 0]
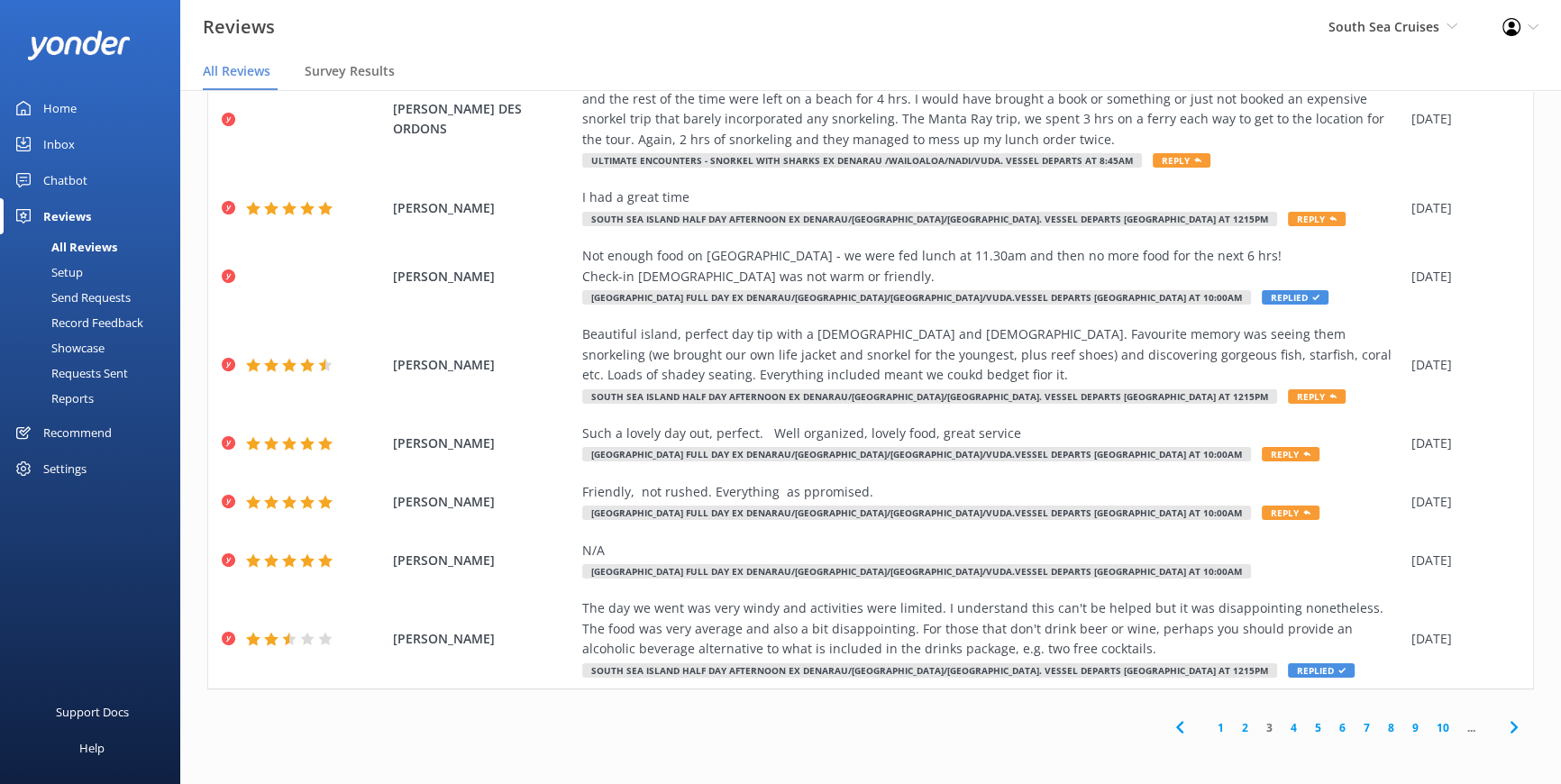
click at [1283, 724] on link "4" at bounding box center [1294, 728] width 24 height 17
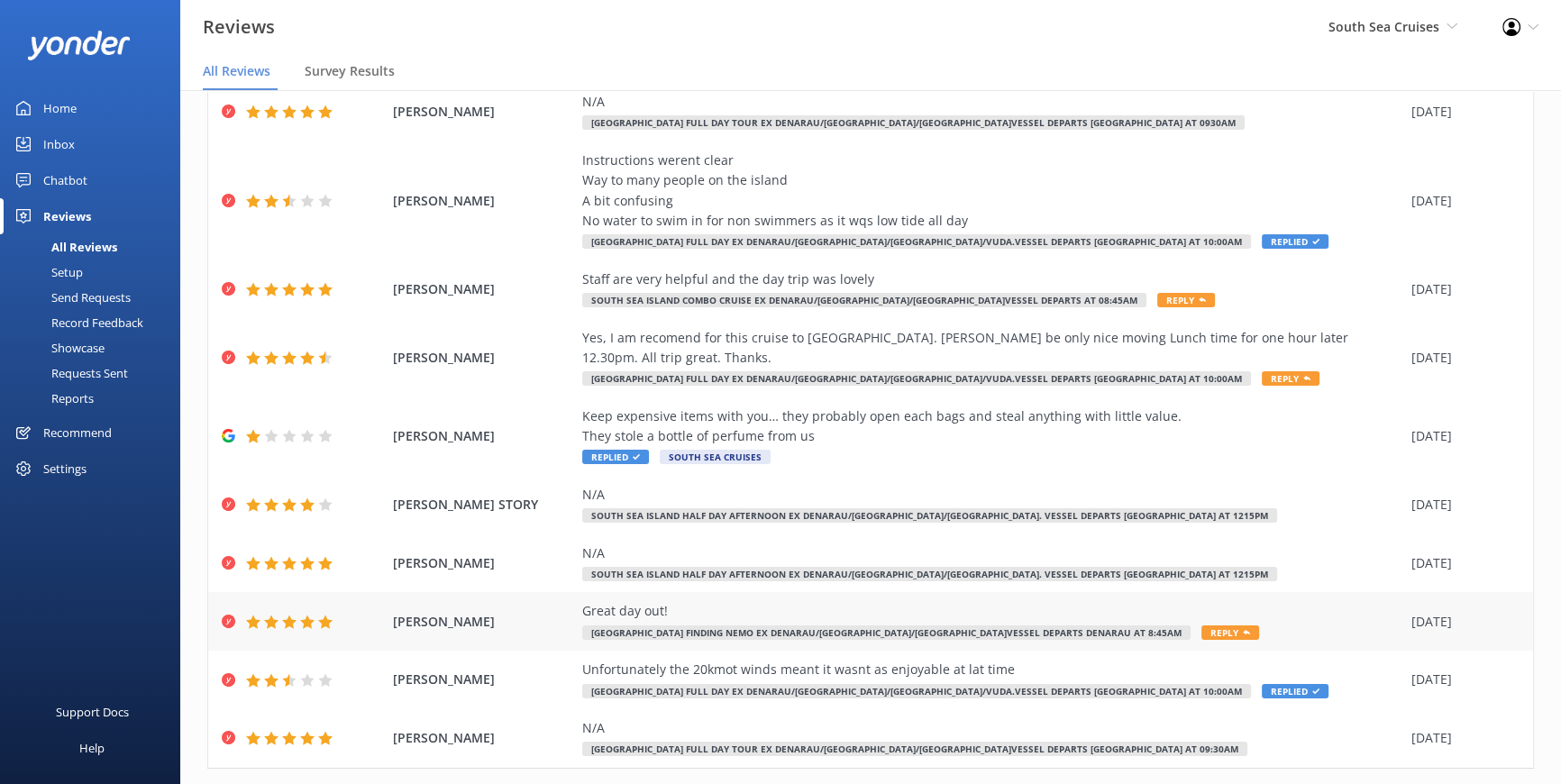
scroll to position [160, 0]
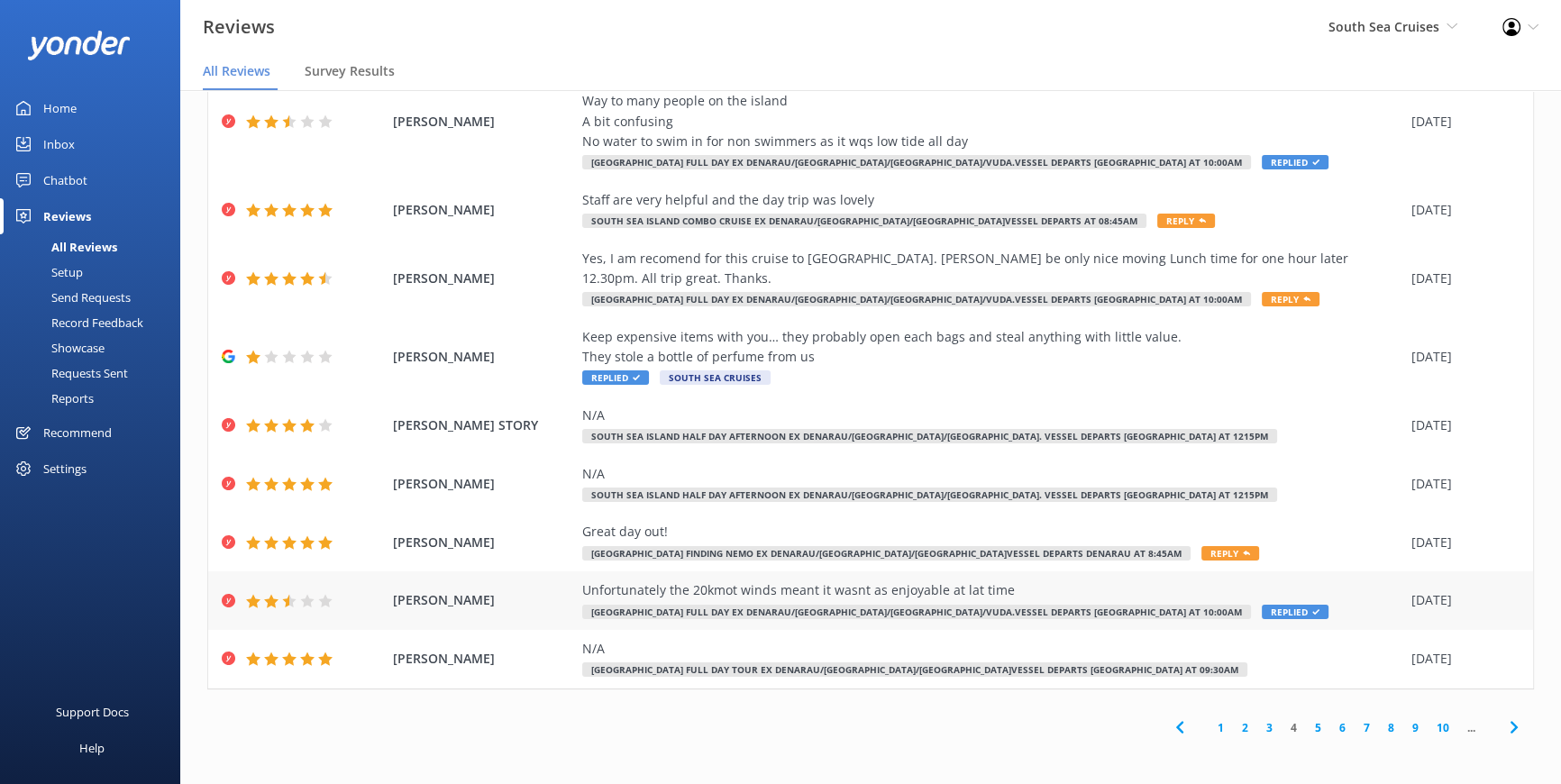
click at [903, 585] on div "Unfortunately the 20kmot winds meant it wasnt as enjoyable at lat time" at bounding box center [991, 589] width 820 height 20
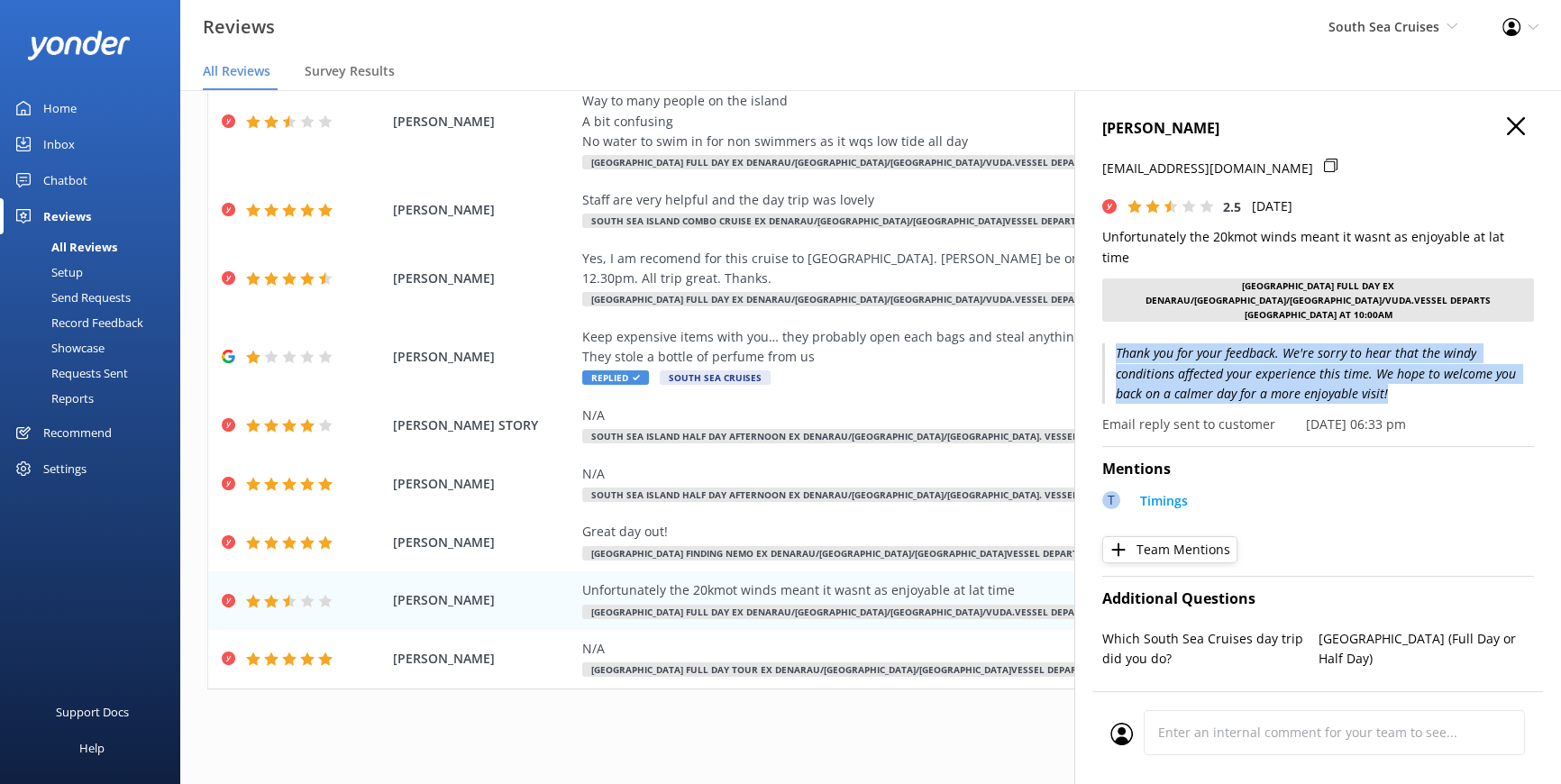
drag, startPoint x: 1118, startPoint y: 336, endPoint x: 1459, endPoint y: 382, distance: 344.1
click at [1459, 382] on p "Thank you for your feedback. We're sorry to hear that the windy conditions affe…" at bounding box center [1318, 374] width 431 height 60
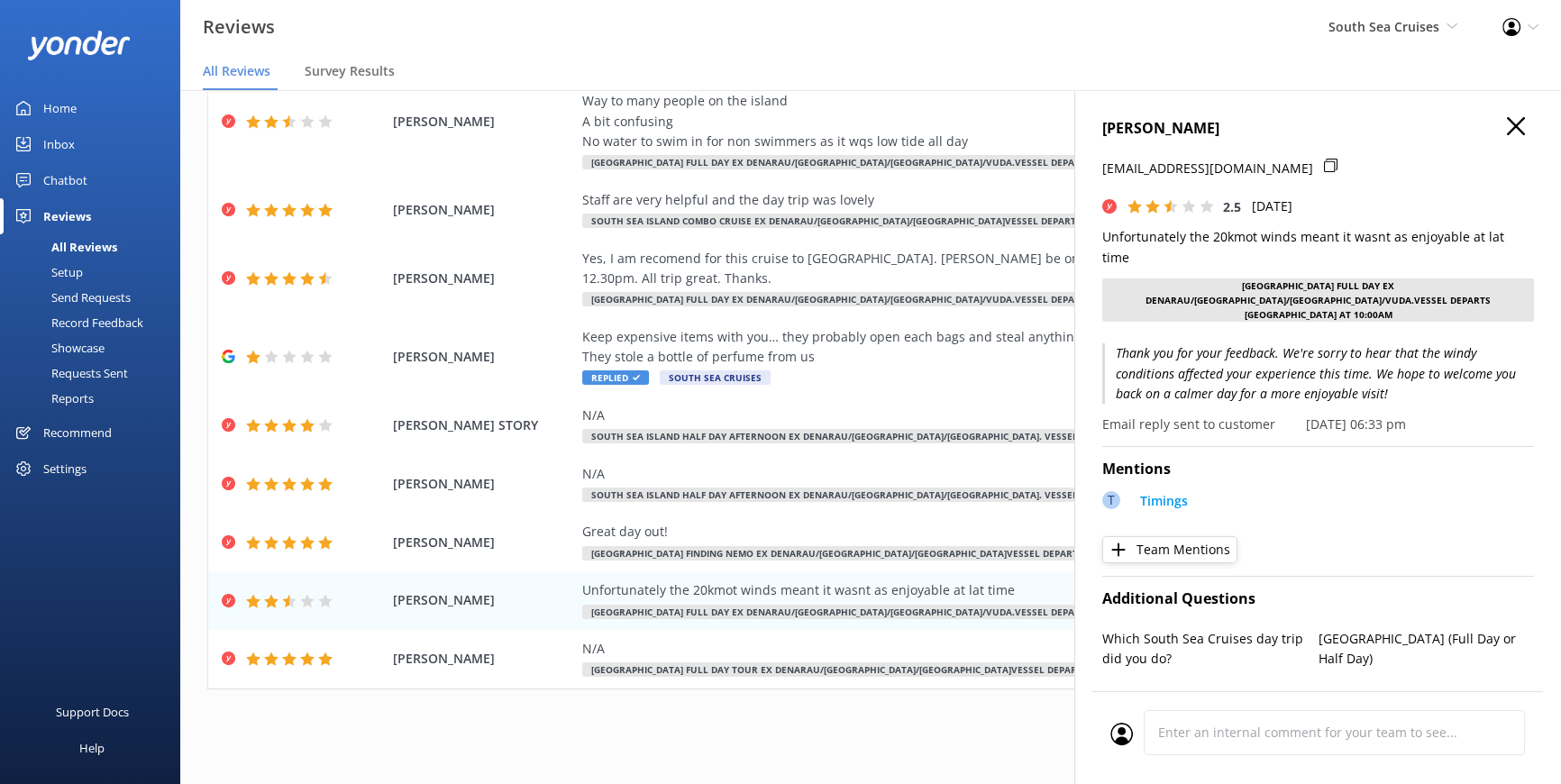
drag, startPoint x: 1459, startPoint y: 382, endPoint x: 1460, endPoint y: 412, distance: 30.0
click at [1460, 414] on div "Email reply sent to customer [DATE] 06:33 pm" at bounding box center [1318, 424] width 431 height 20
click at [1506, 123] on icon "button" at bounding box center [1515, 125] width 18 height 18
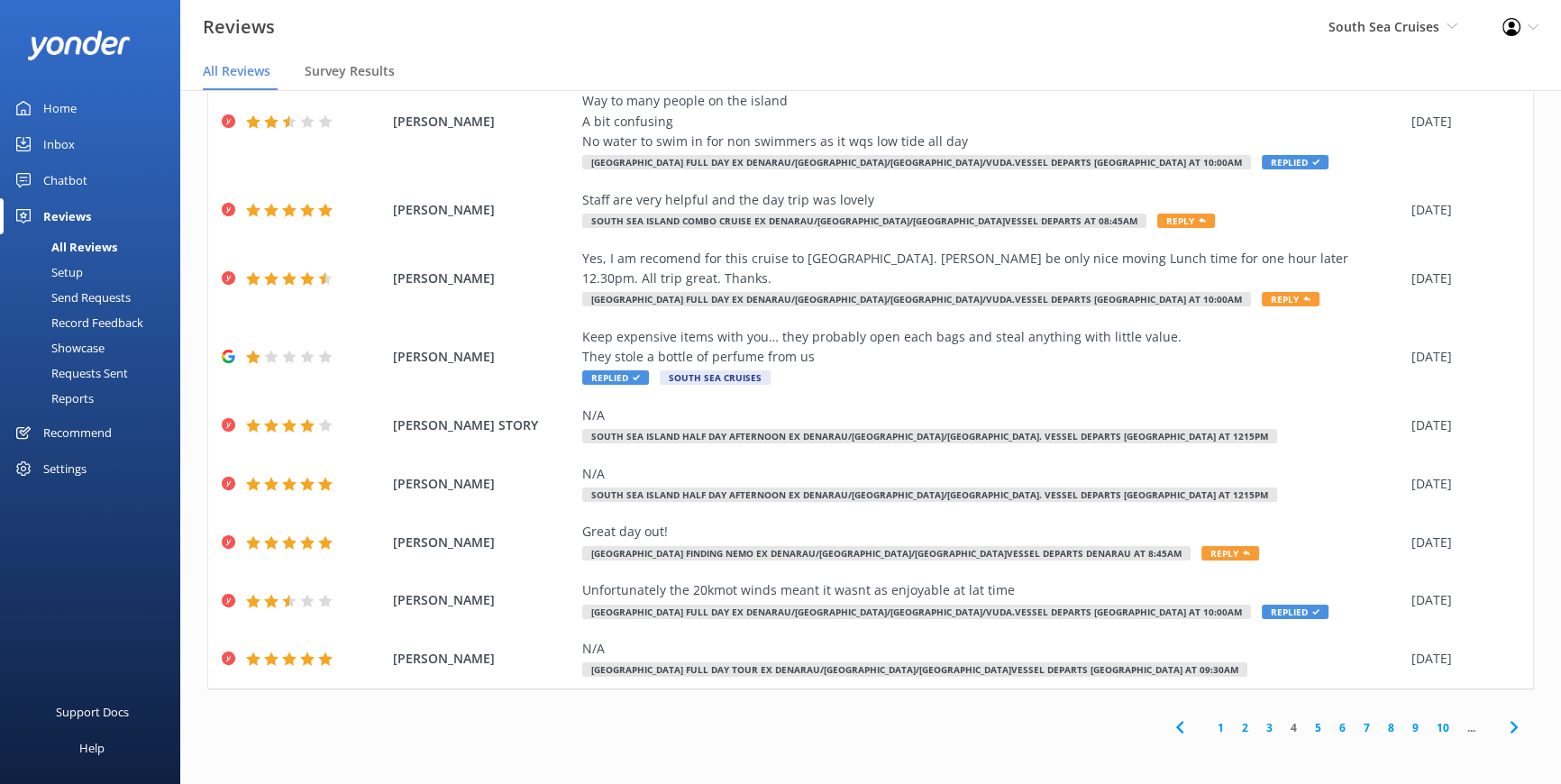
click at [1306, 722] on link "5" at bounding box center [1318, 728] width 24 height 17
